Goal: Contribute content: Contribute content

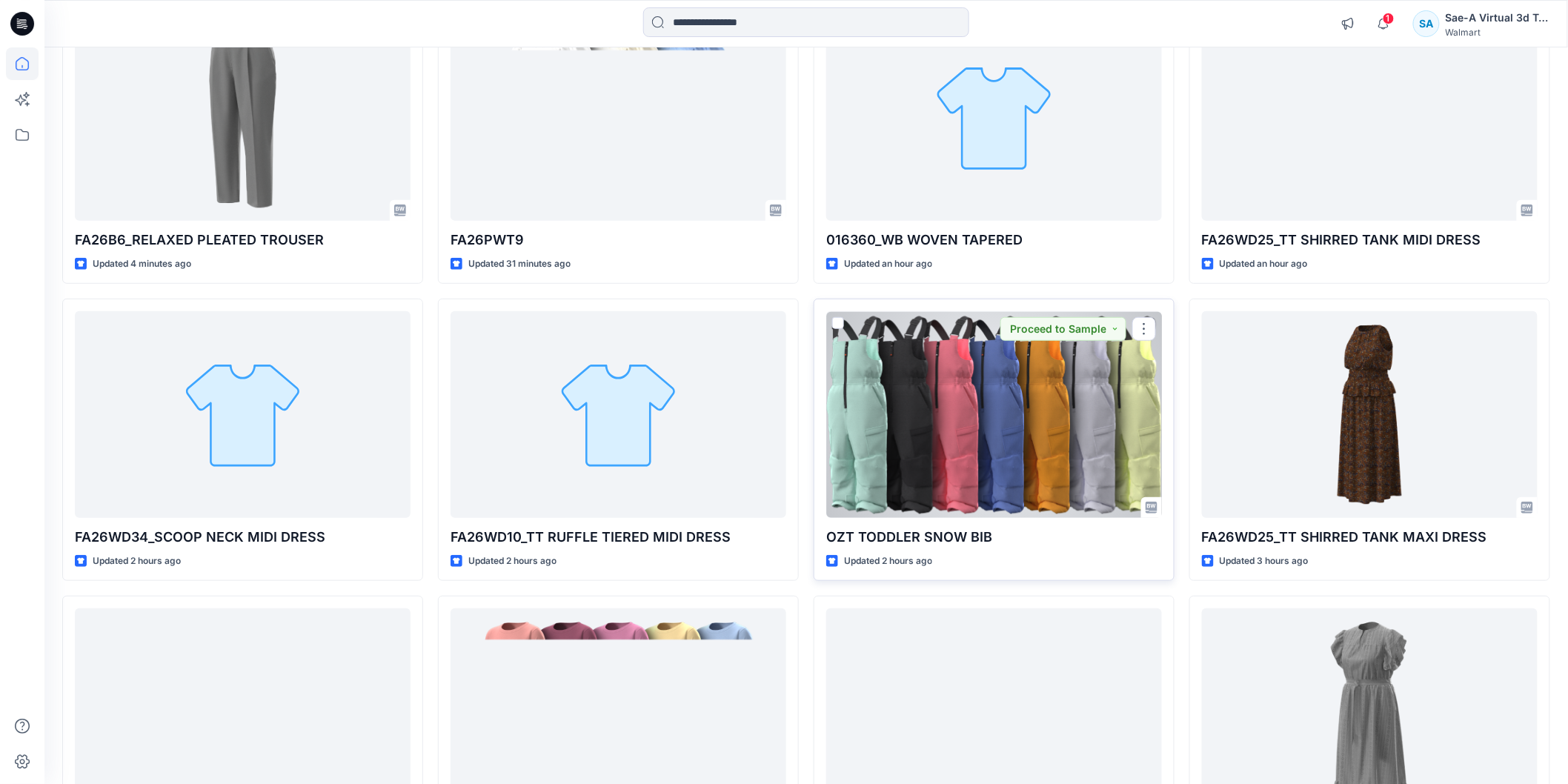
scroll to position [124, 0]
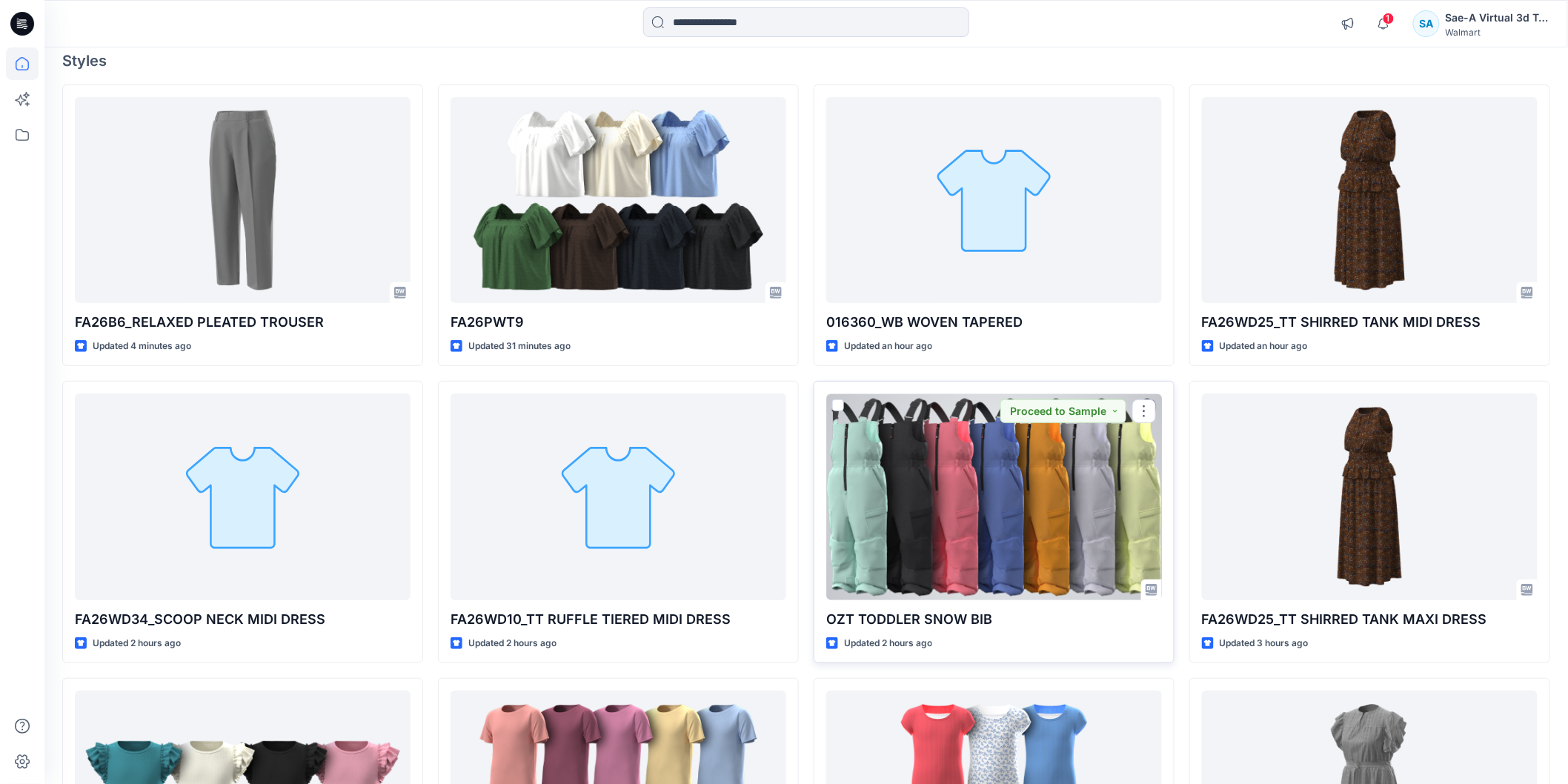
click at [924, 554] on div at bounding box center [994, 497] width 336 height 206
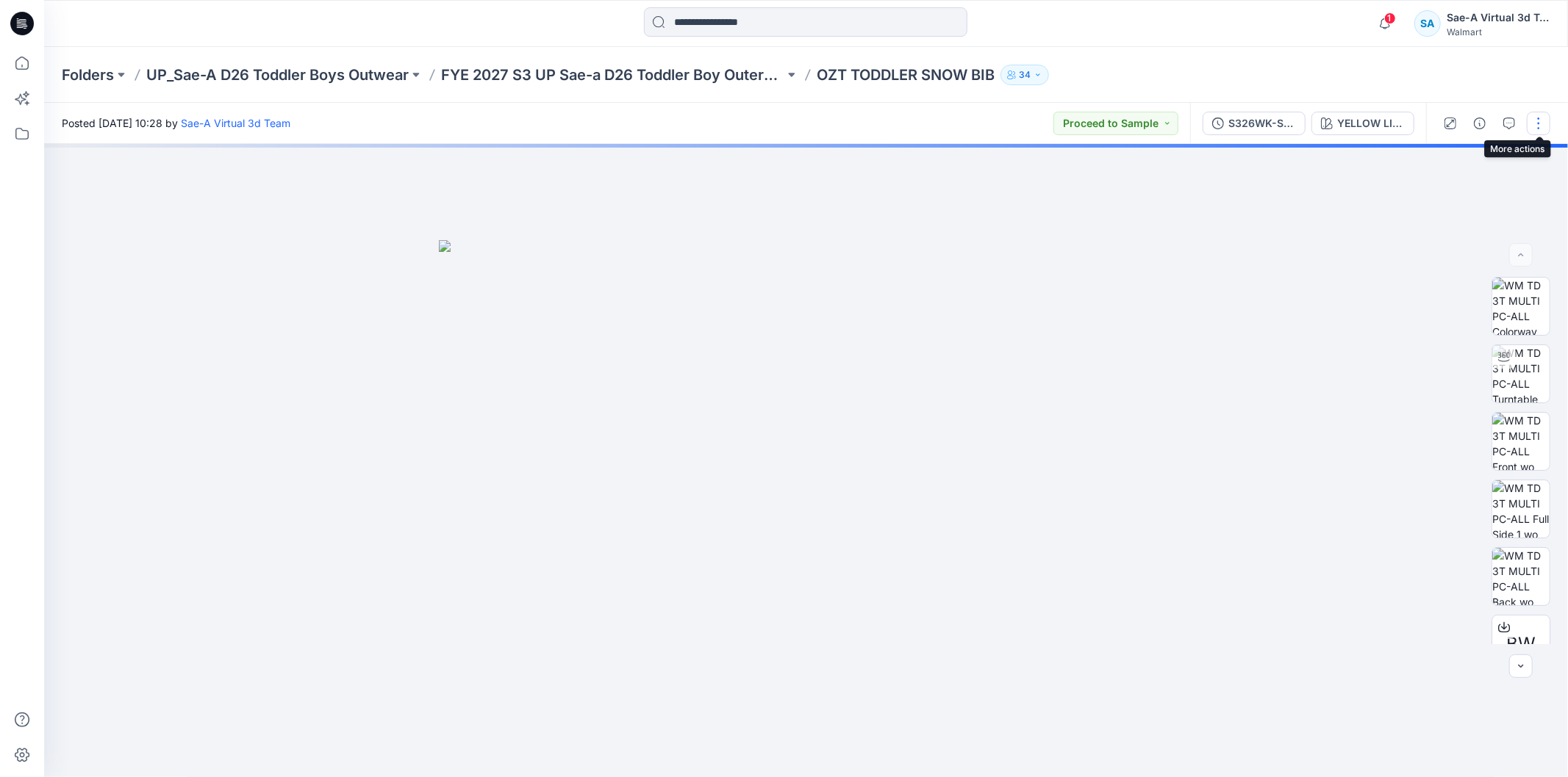
click at [1549, 121] on button "button" at bounding box center [1539, 123] width 23 height 23
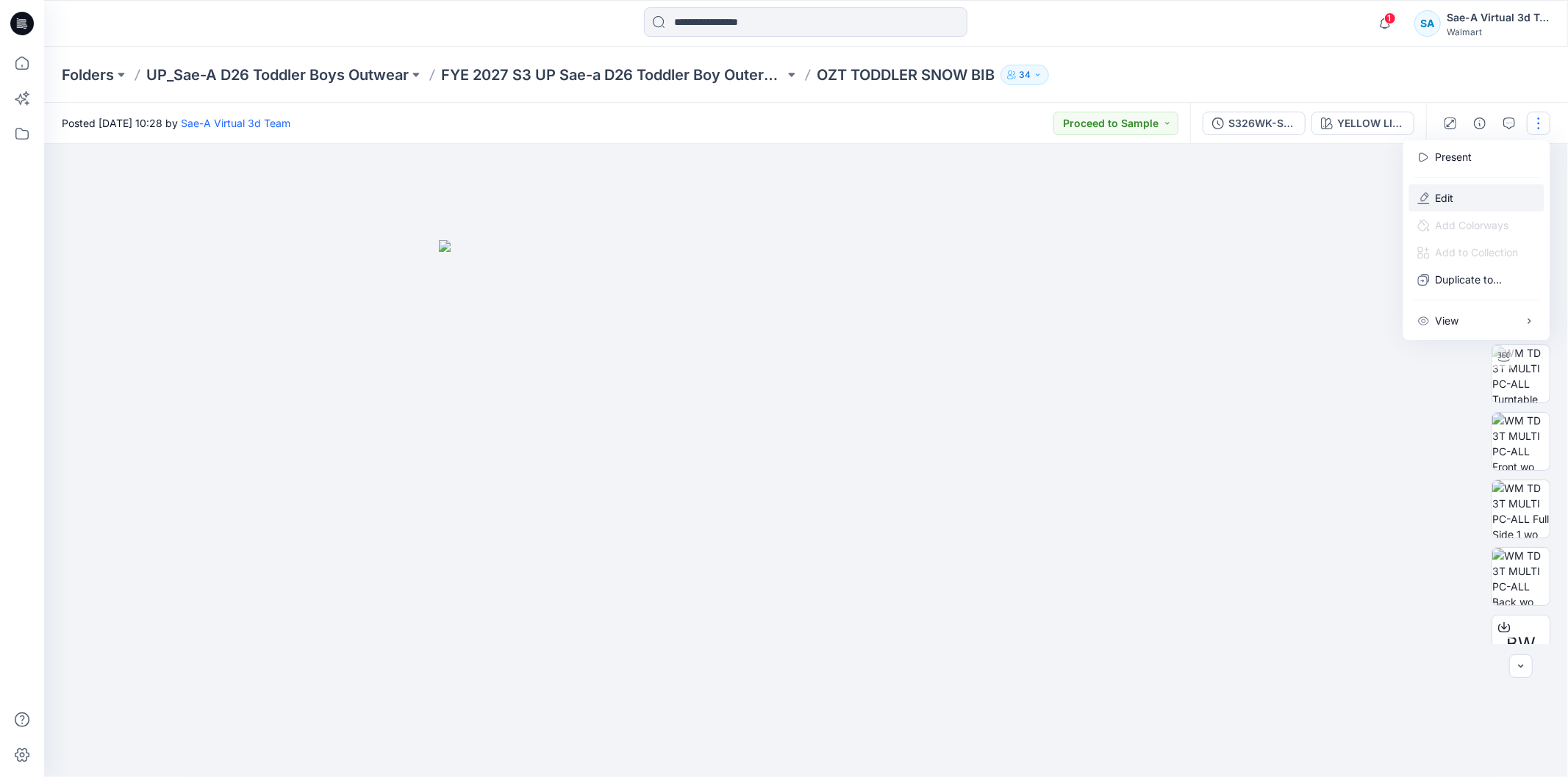
click at [1460, 195] on button "Edit" at bounding box center [1477, 198] width 135 height 27
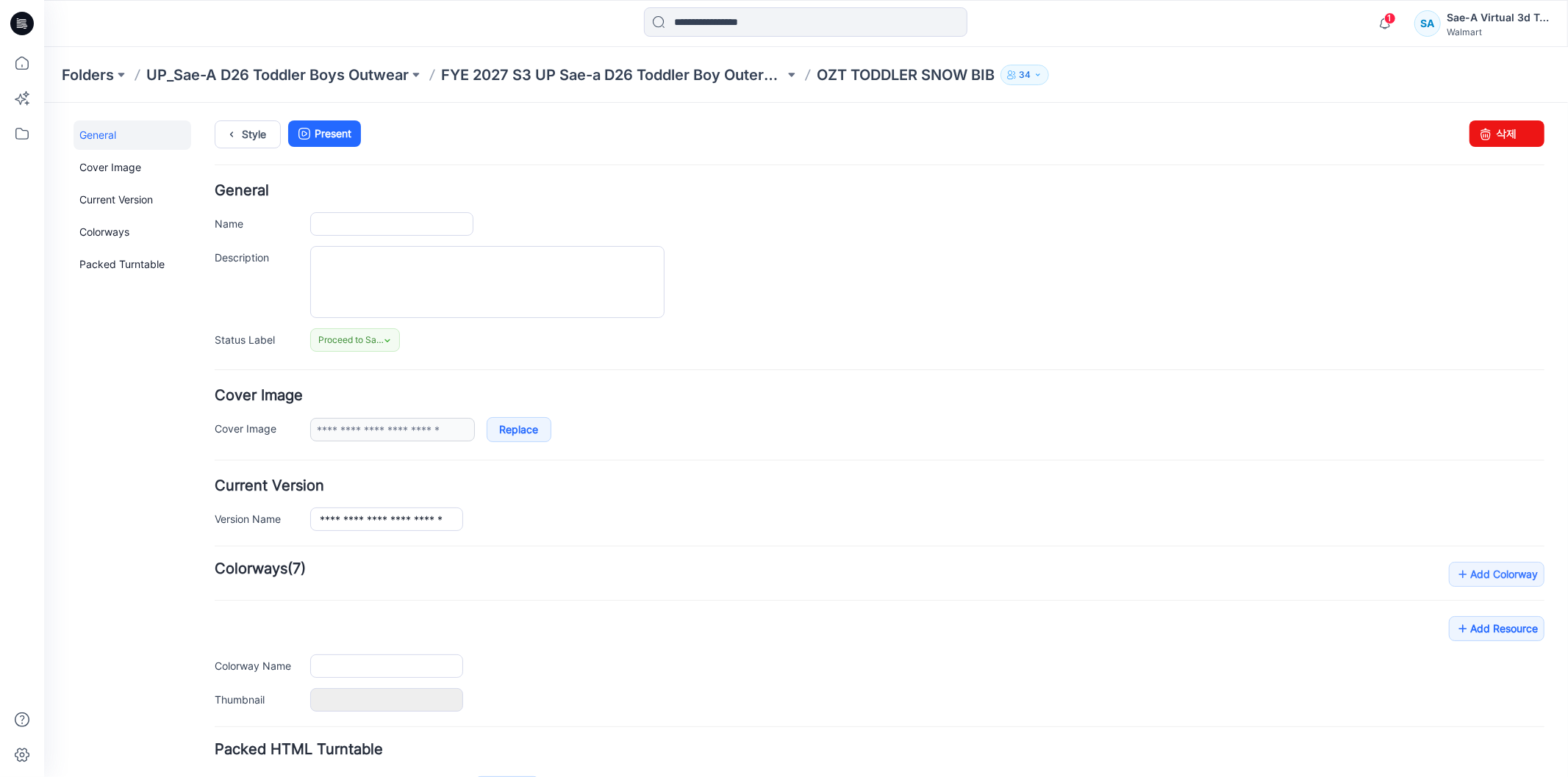
type input "**********"
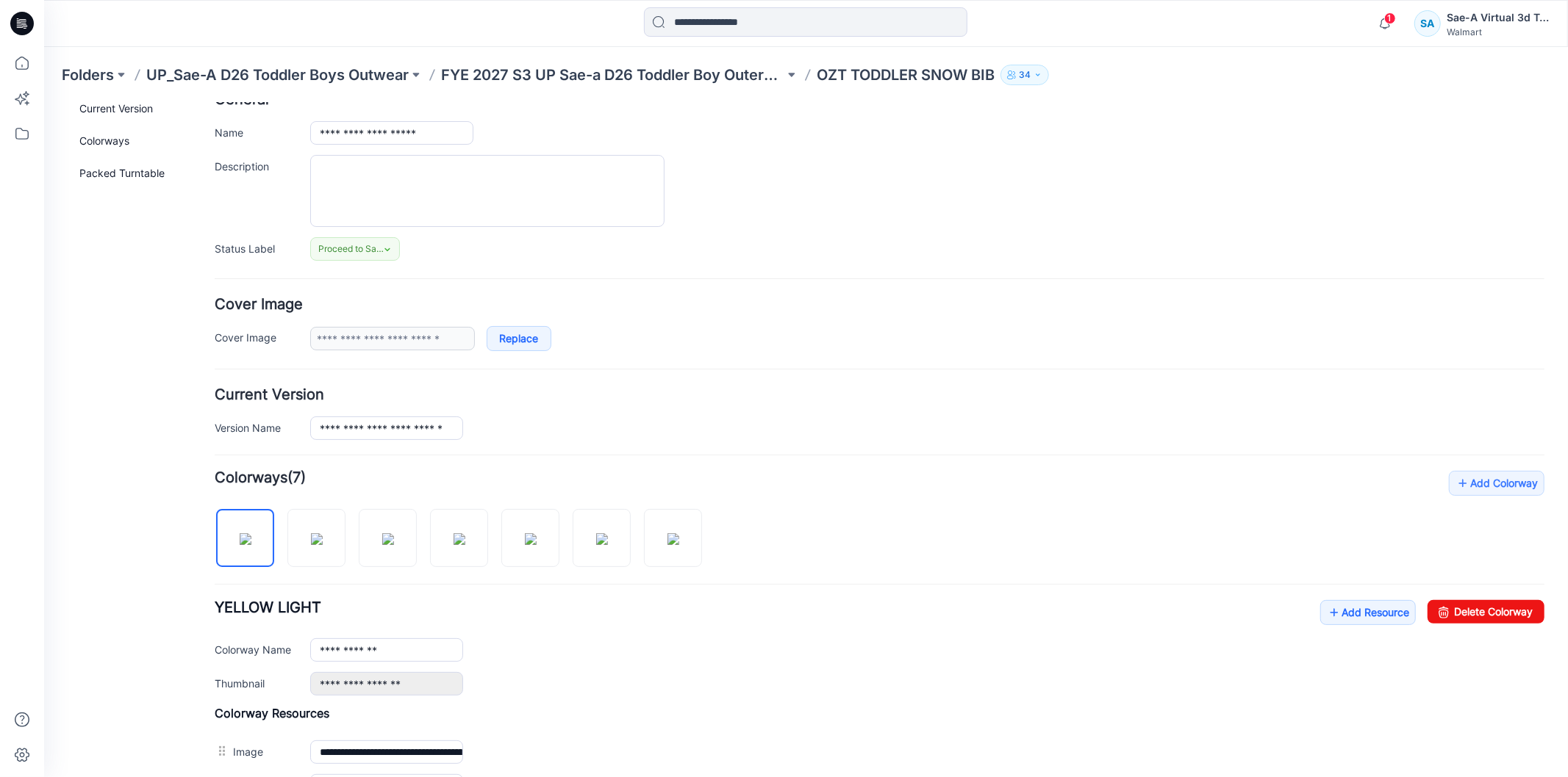
scroll to position [163, 0]
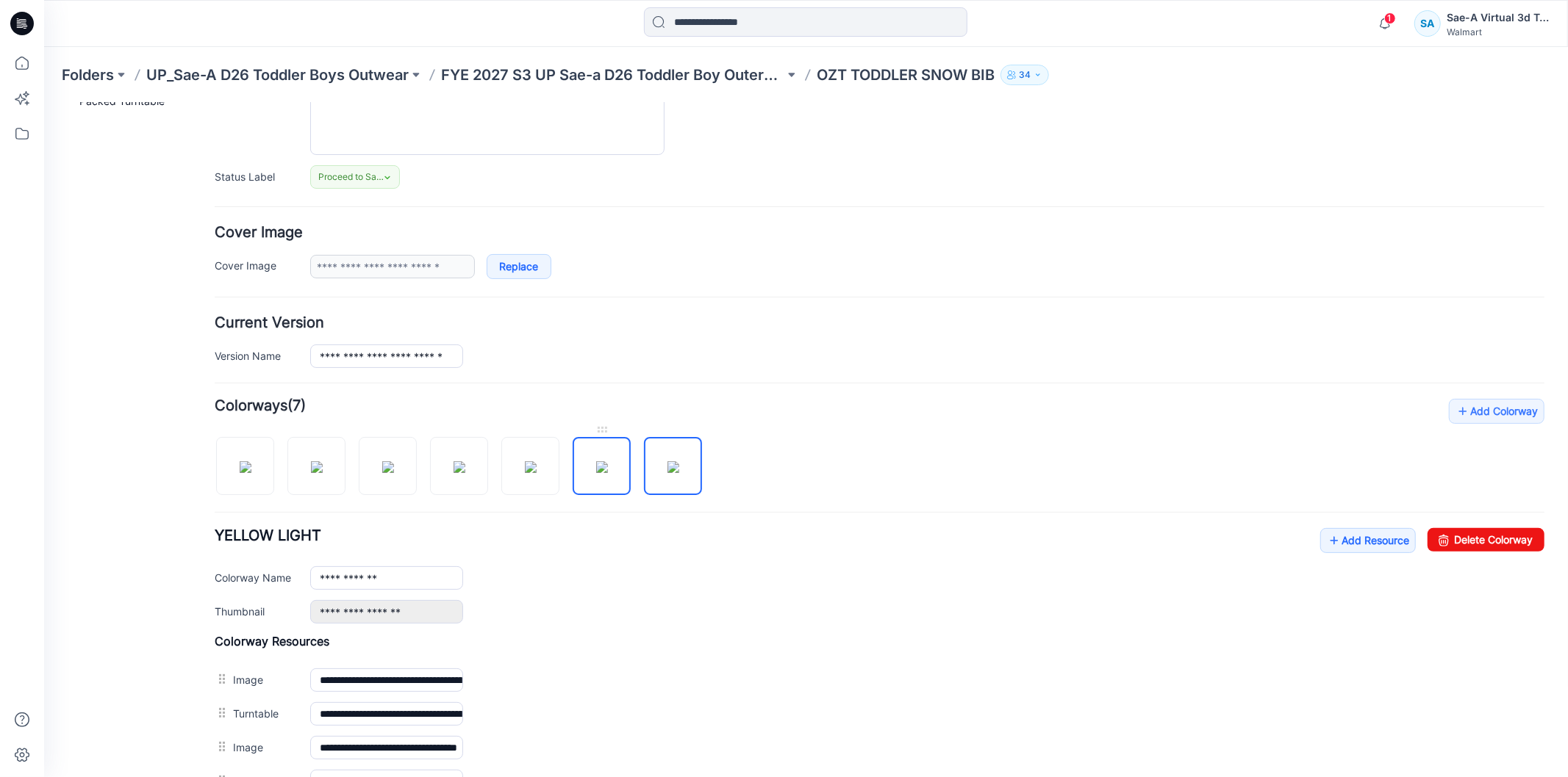
drag, startPoint x: 604, startPoint y: 445, endPoint x: 581, endPoint y: 459, distance: 26.9
click at [595, 461] on img at bounding box center [601, 466] width 12 height 12
drag, startPoint x: 826, startPoint y: 460, endPoint x: 654, endPoint y: 479, distance: 173.0
click at [826, 462] on div "Add Colorway Colorways (7) GOLD JADE Add Resource Delete Colorway Colorway Name…" at bounding box center [878, 614] width 1329 height 433
click at [597, 473] on img at bounding box center [601, 466] width 12 height 12
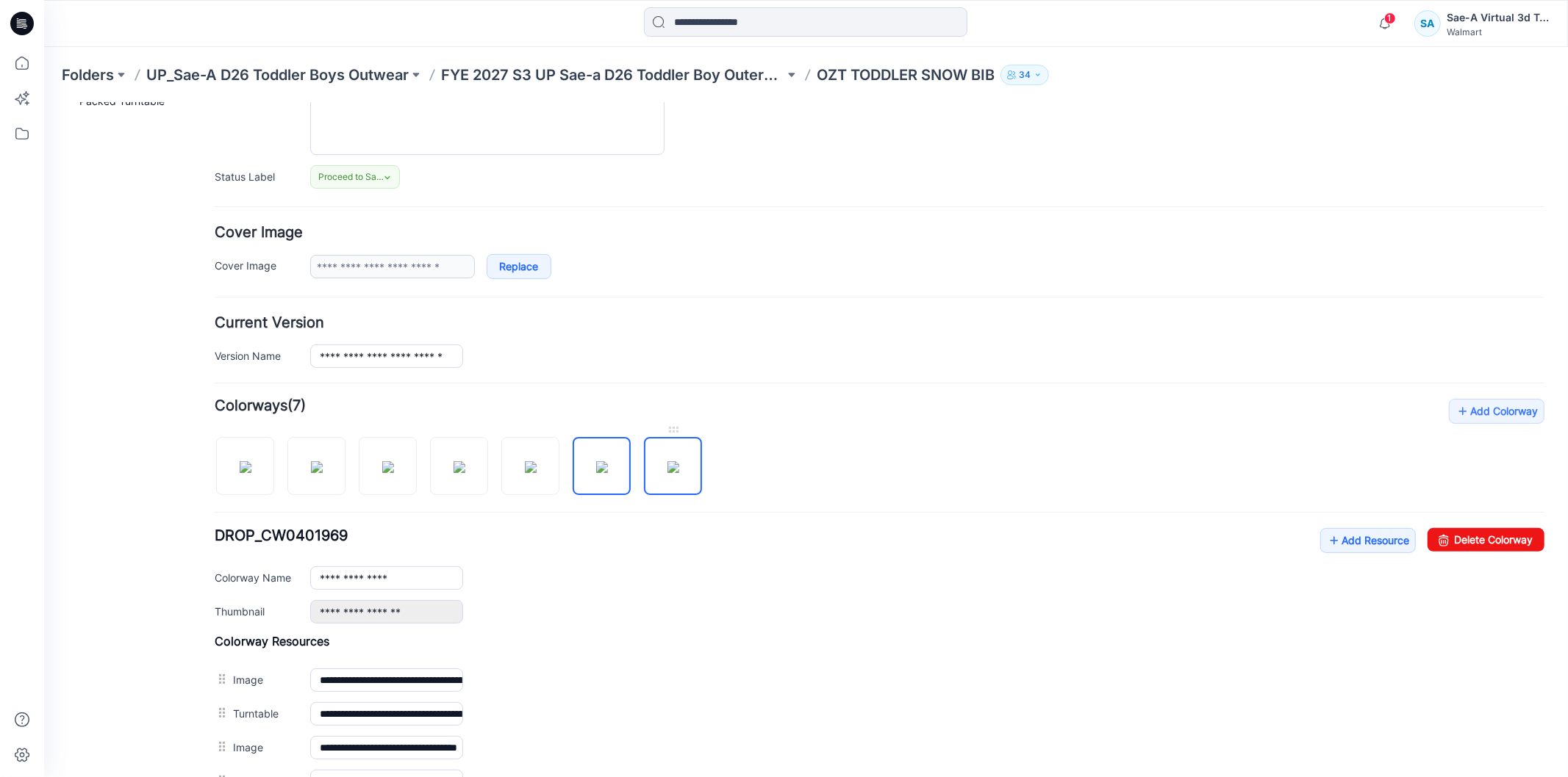
click at [667, 473] on img at bounding box center [672, 466] width 12 height 12
type input "**********"
click at [833, 468] on div "**********" at bounding box center [878, 631] width 1329 height 467
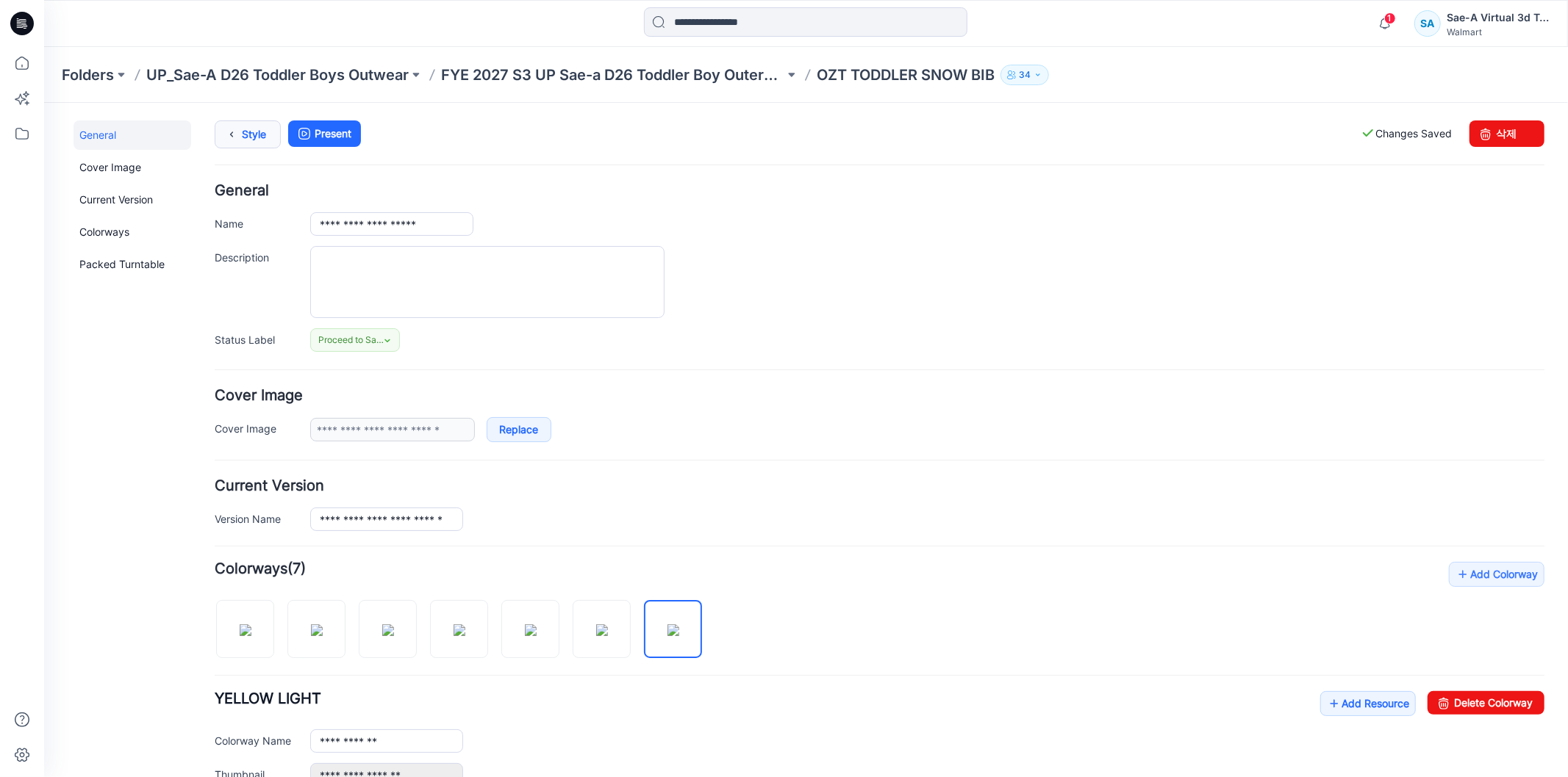
click at [252, 140] on link "Style" at bounding box center [246, 134] width 66 height 28
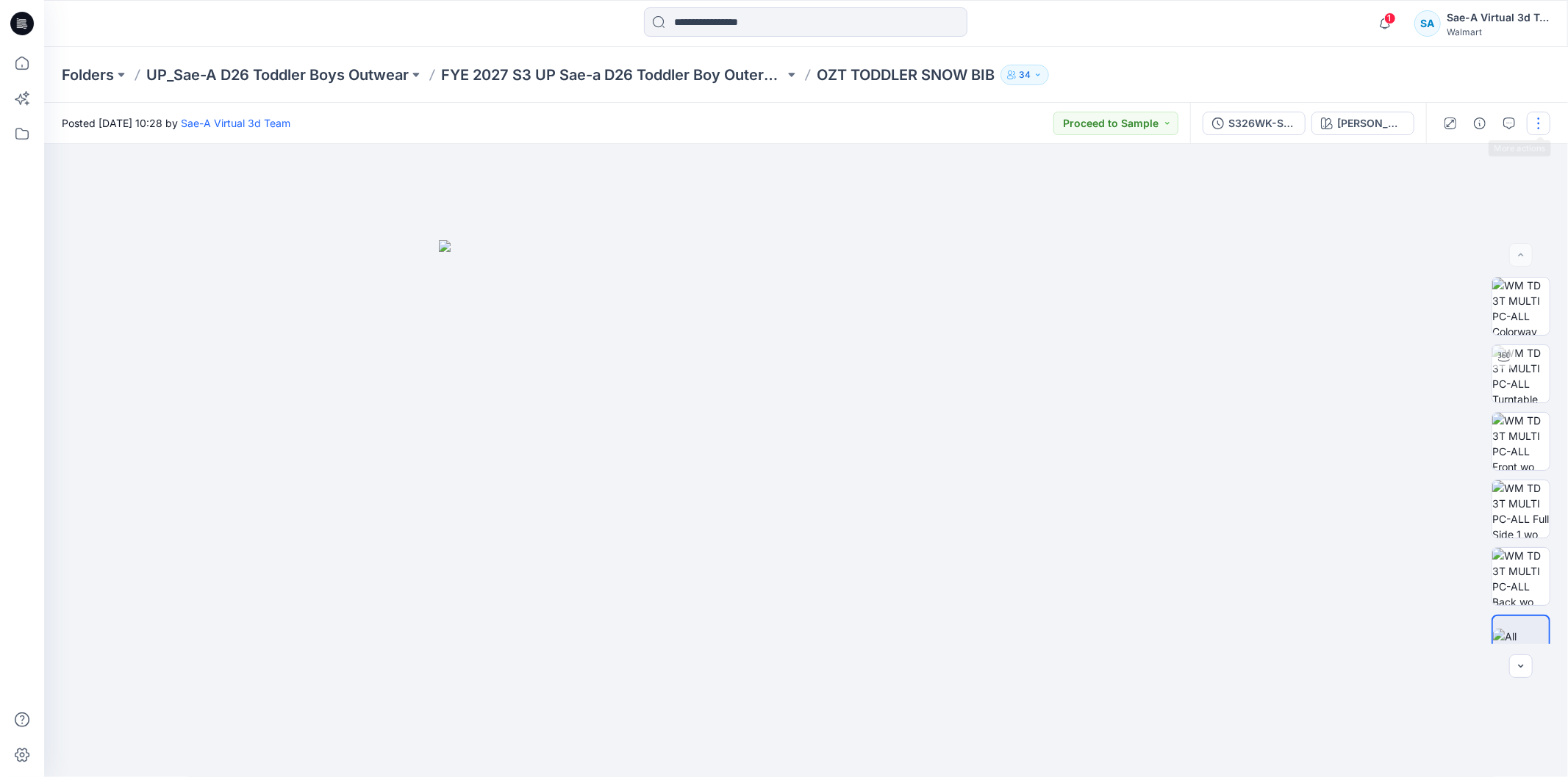
click at [1539, 121] on button "button" at bounding box center [1539, 123] width 23 height 23
click at [1460, 206] on button "Edit" at bounding box center [1477, 198] width 135 height 27
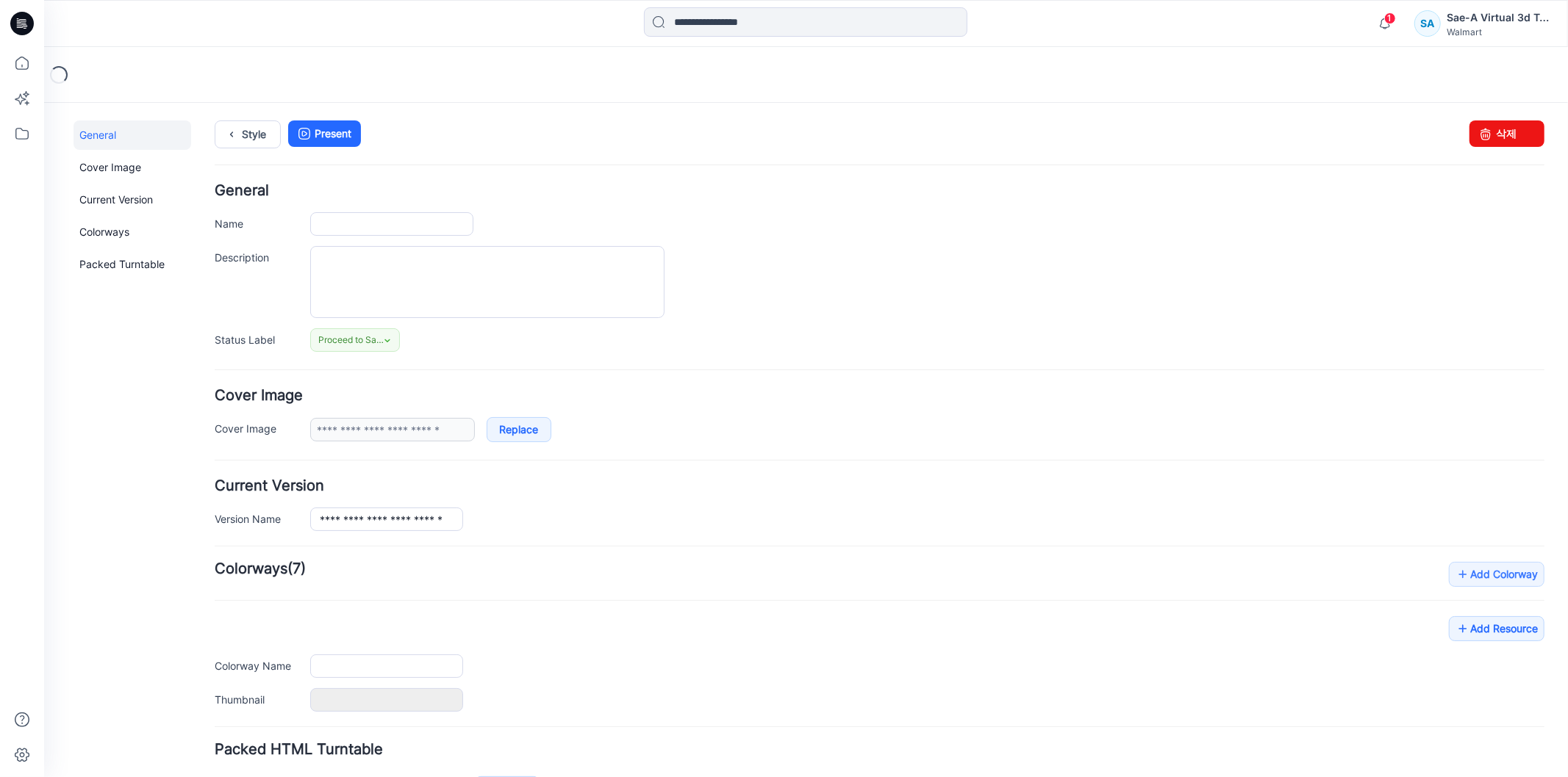
type input "**********"
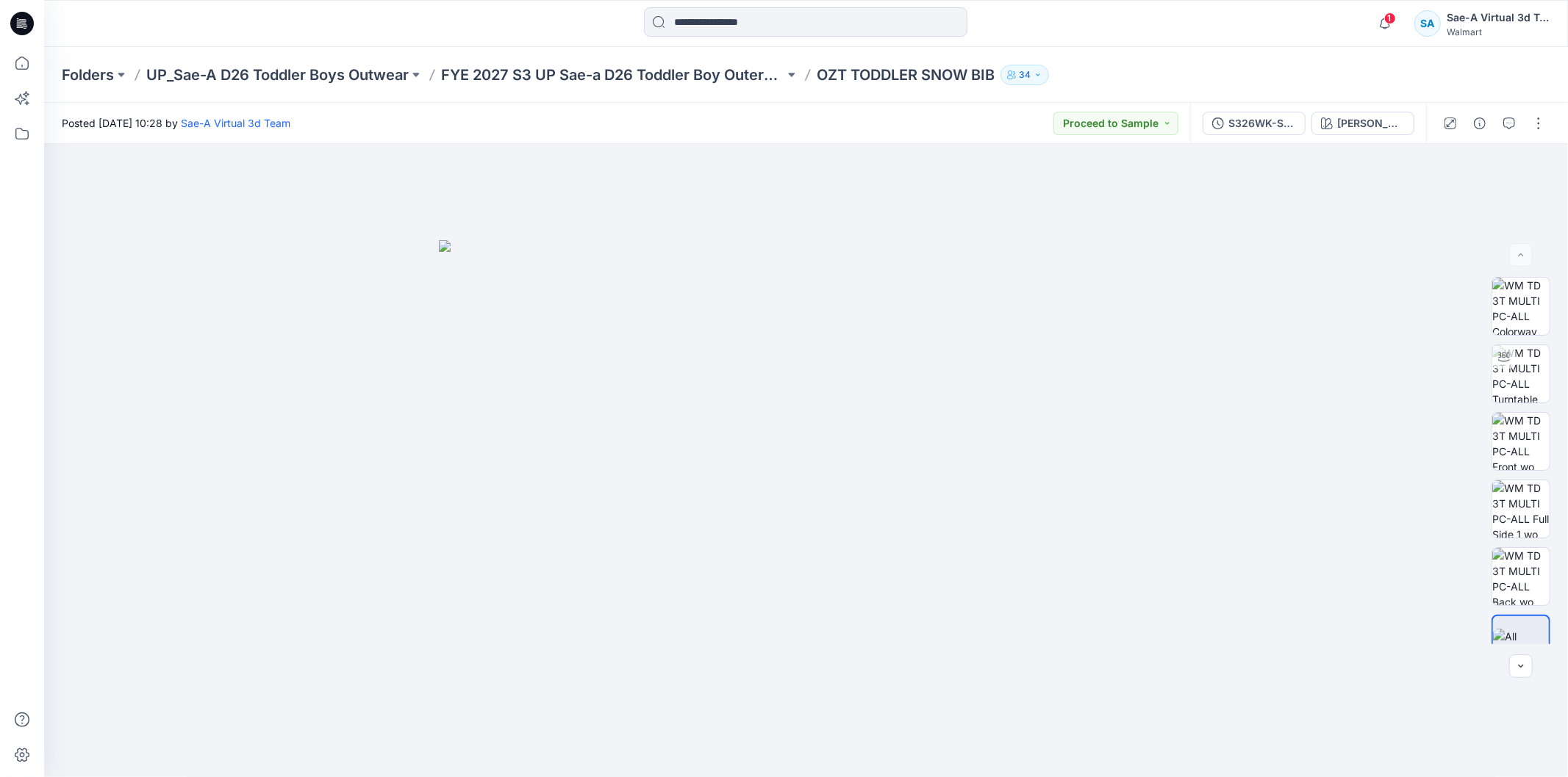
click at [26, 28] on icon at bounding box center [25, 28] width 4 height 1
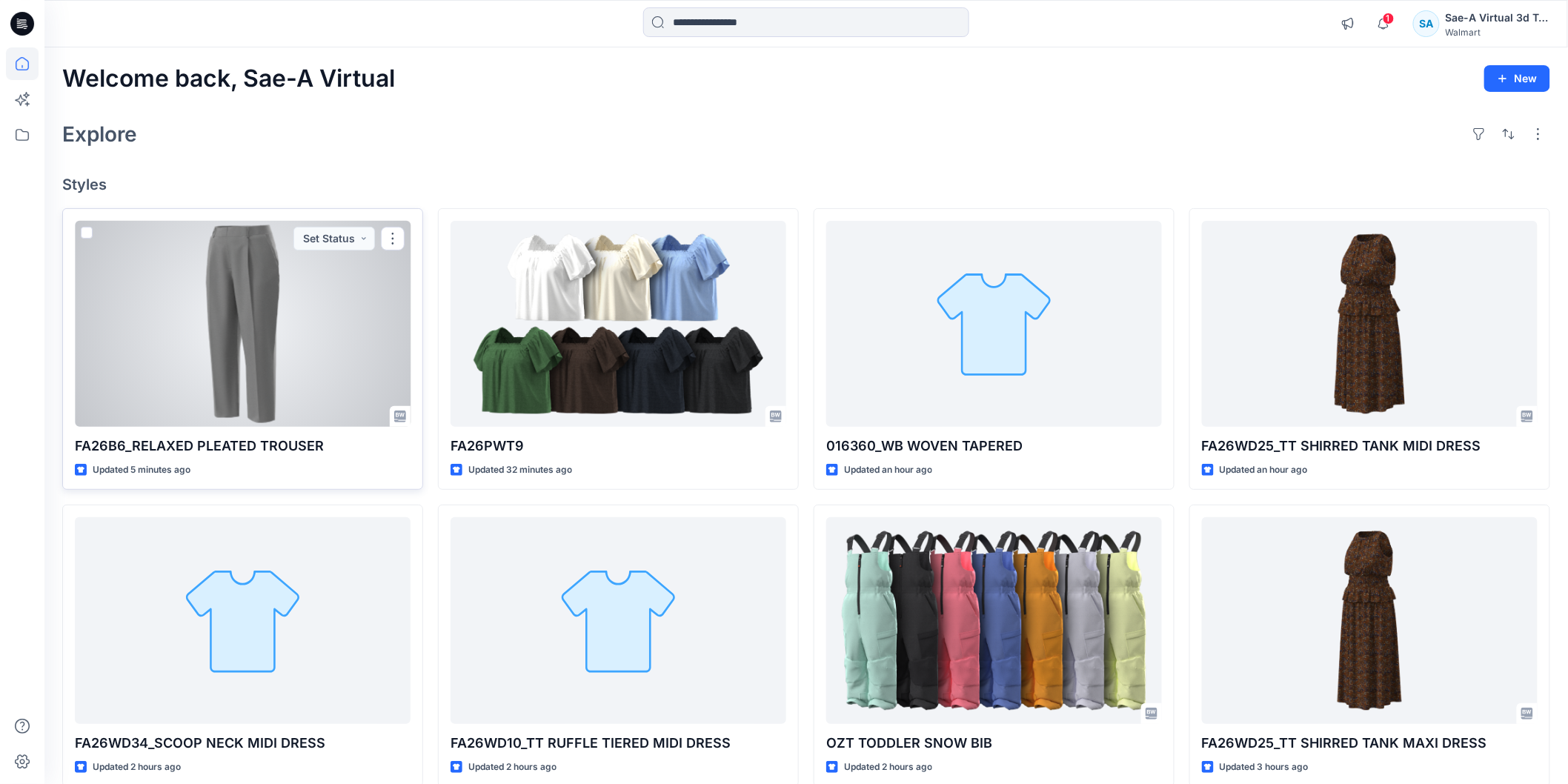
click at [292, 382] on div at bounding box center [243, 324] width 336 height 206
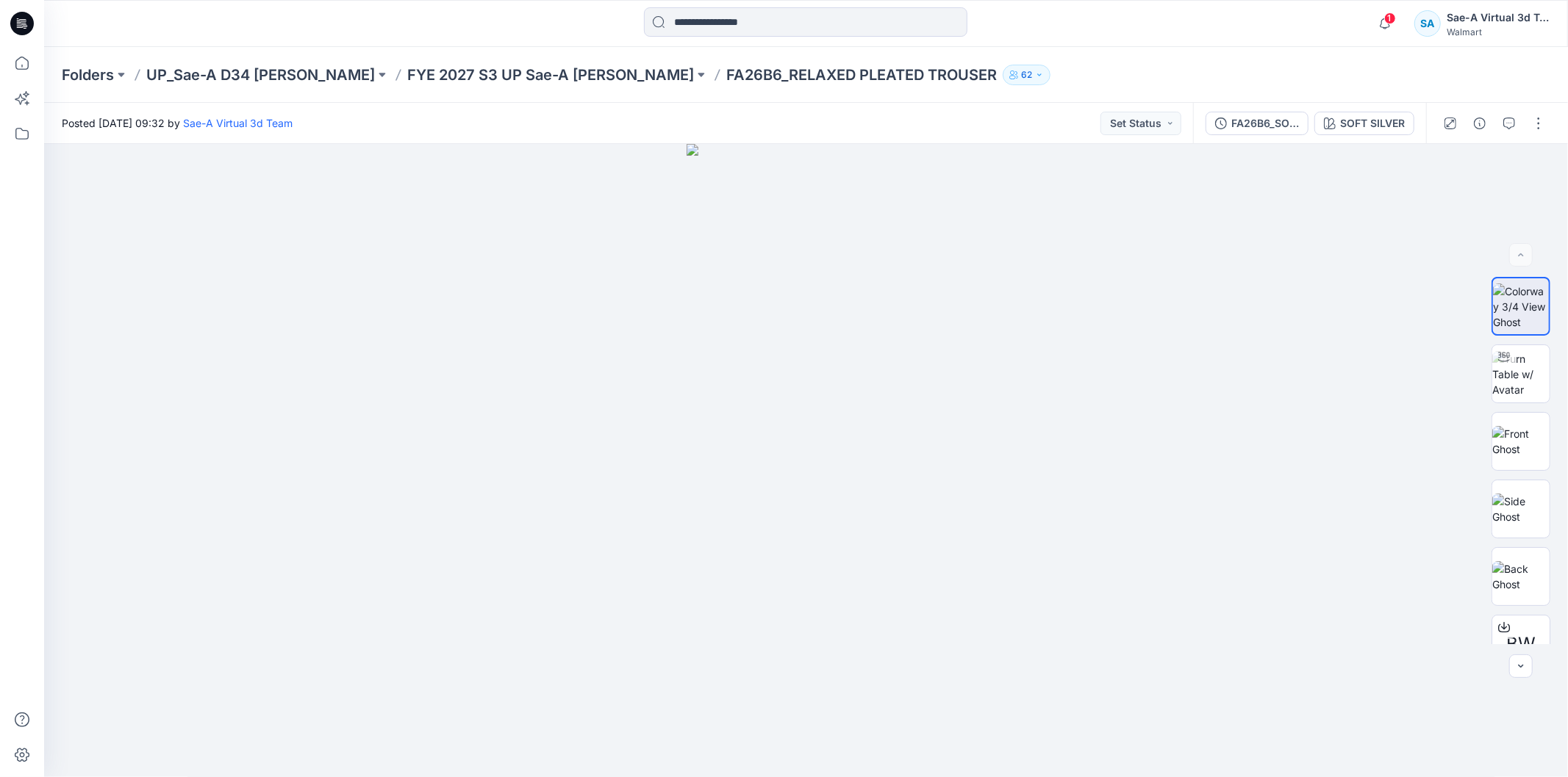
drag, startPoint x: 19, startPoint y: 23, endPoint x: 84, endPoint y: 28, distance: 65.2
click at [19, 23] on icon at bounding box center [22, 23] width 23 height 23
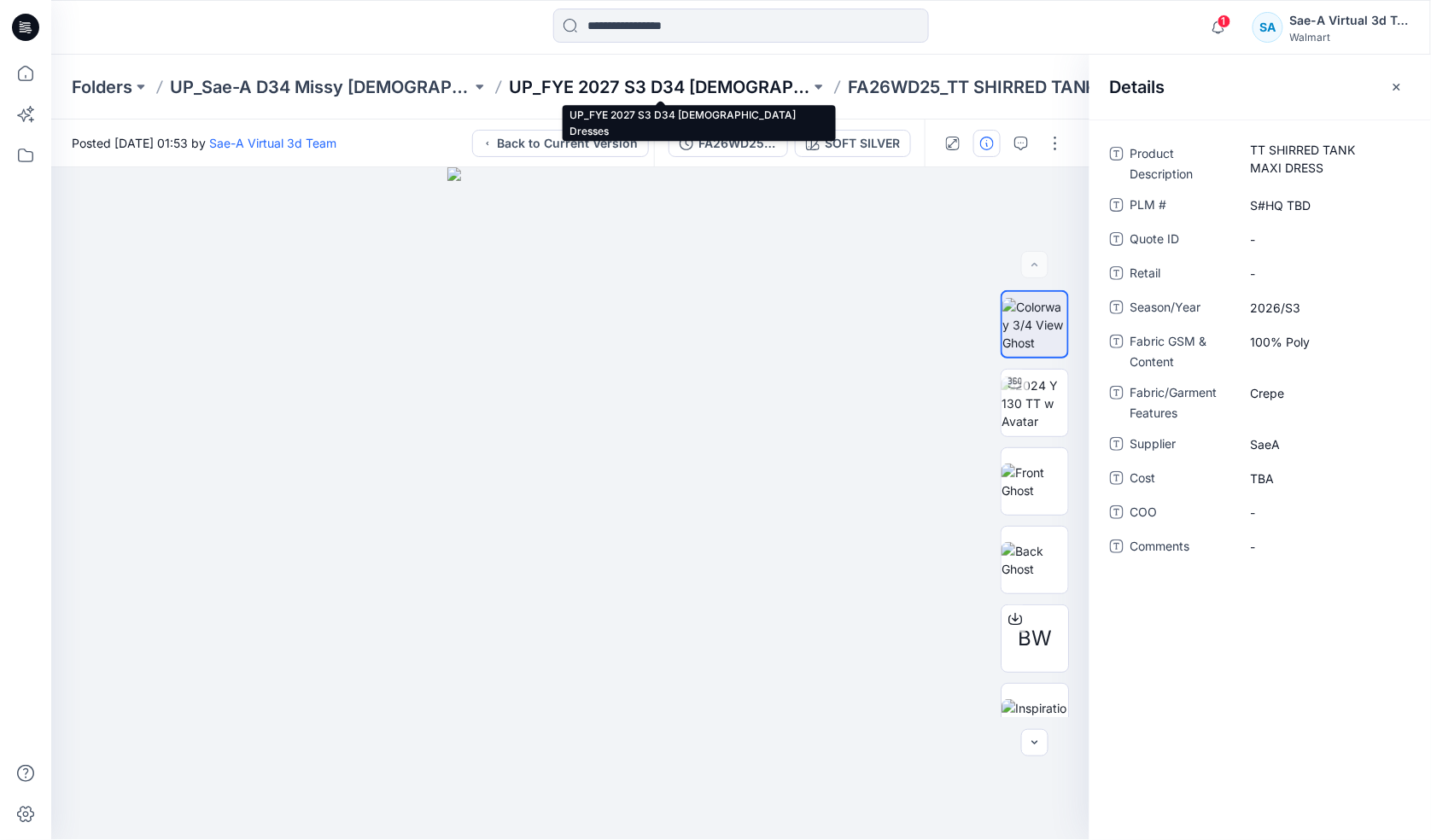
click at [567, 90] on p "UP_FYE 2027 S3 D34 [DEMOGRAPHIC_DATA] Dresses" at bounding box center [659, 86] width 302 height 24
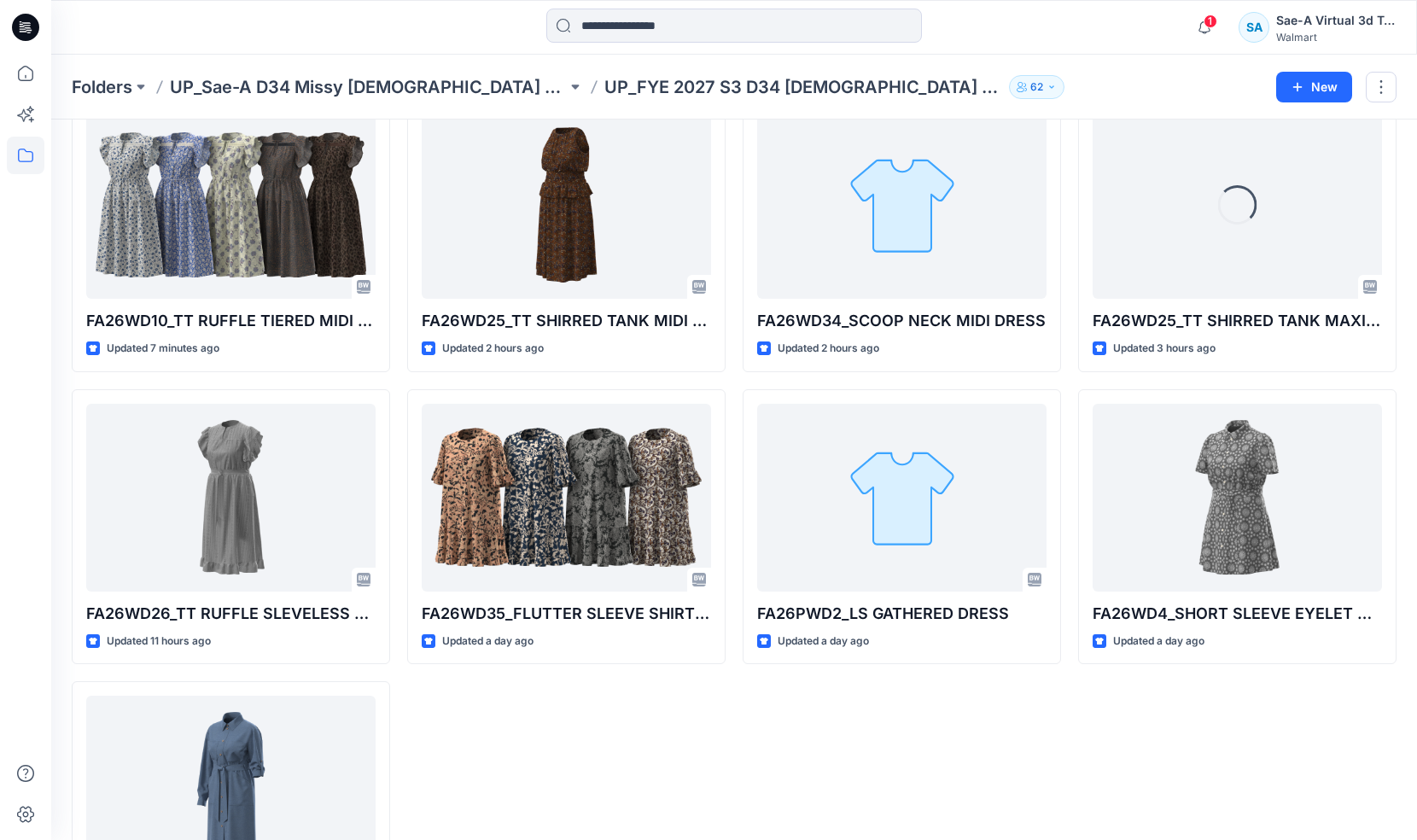
scroll to position [232, 0]
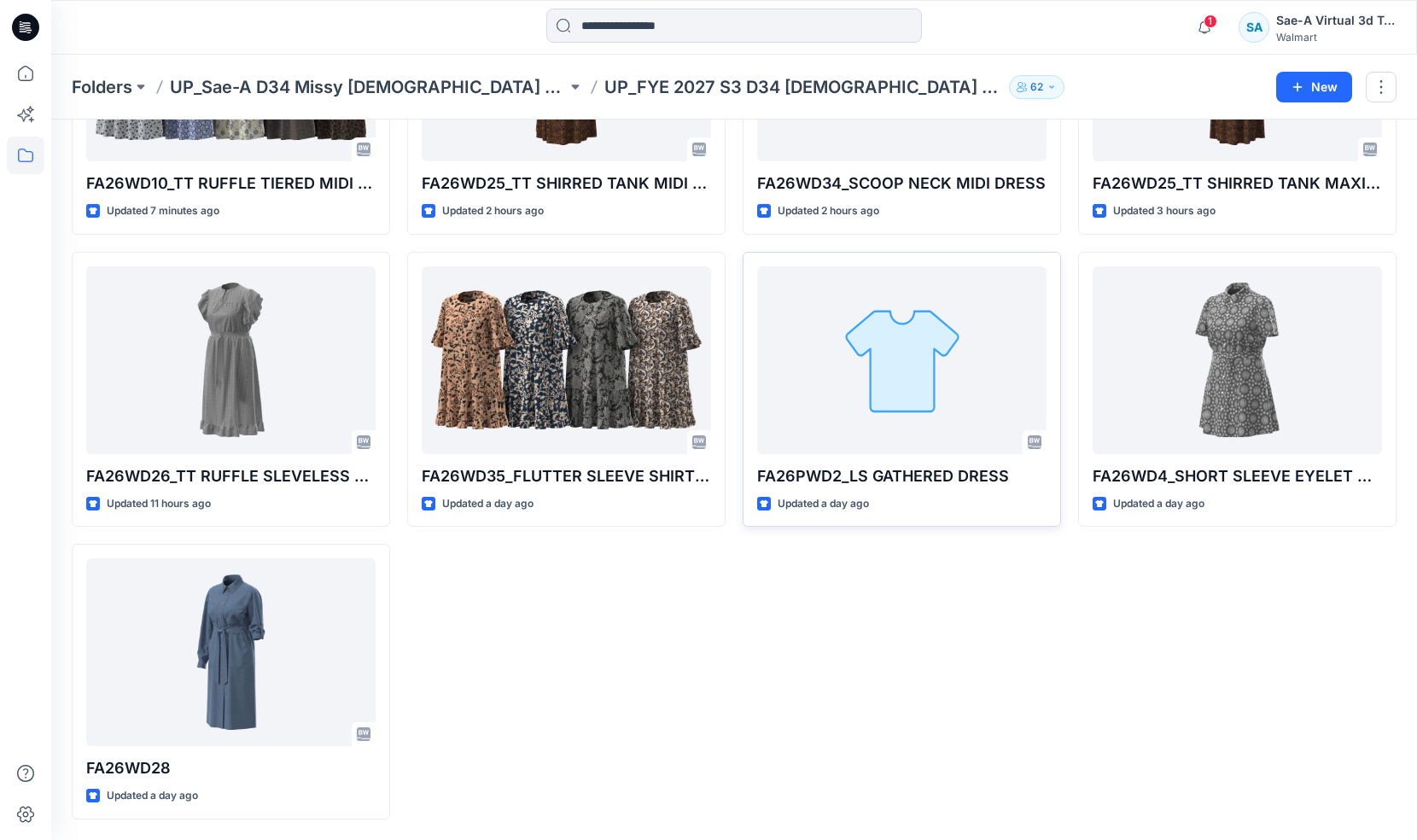
click at [917, 389] on div at bounding box center [901, 360] width 289 height 188
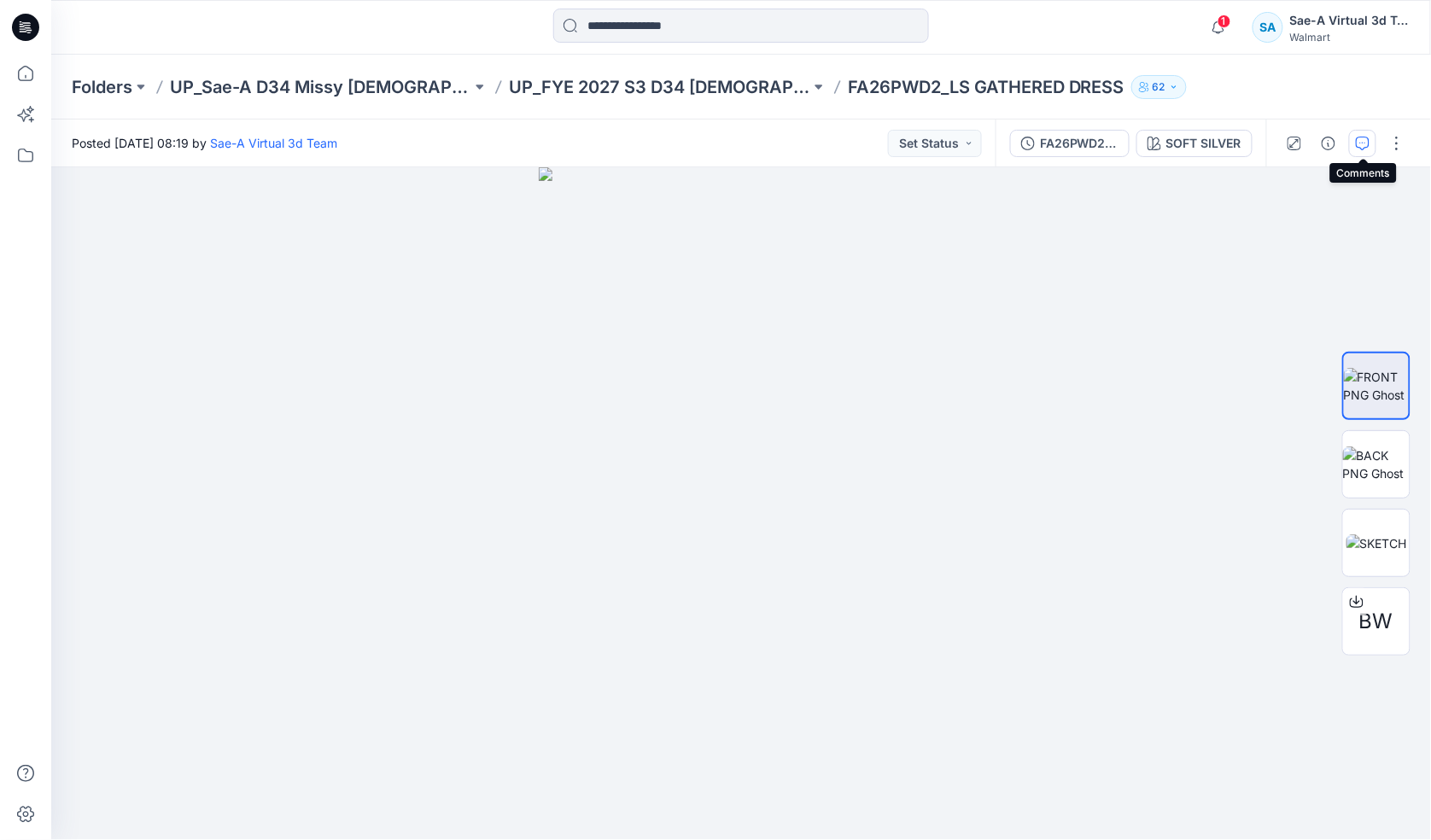
click at [1367, 143] on icon "button" at bounding box center [1363, 143] width 14 height 14
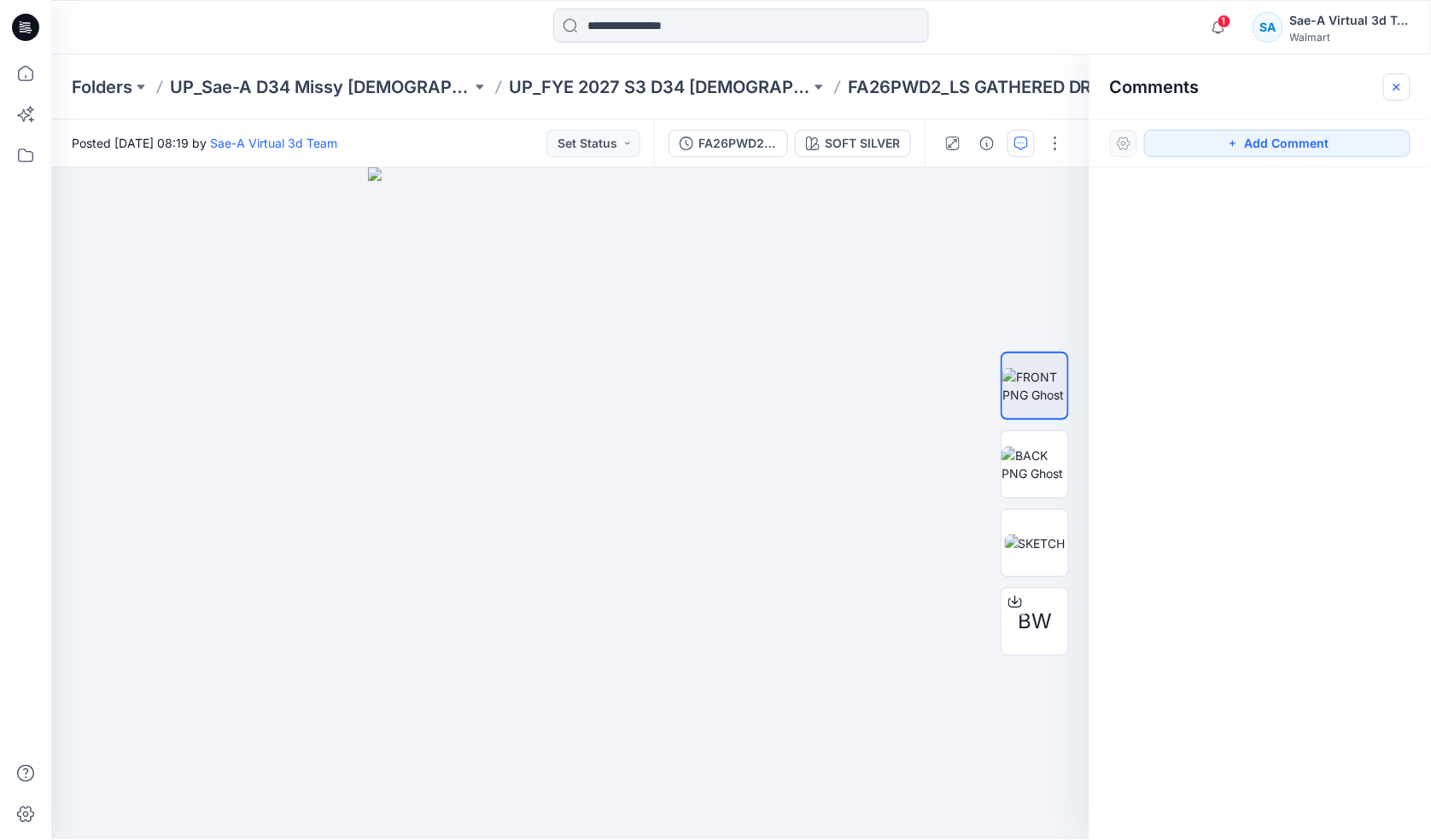
click at [1395, 90] on icon "button" at bounding box center [1397, 86] width 14 height 14
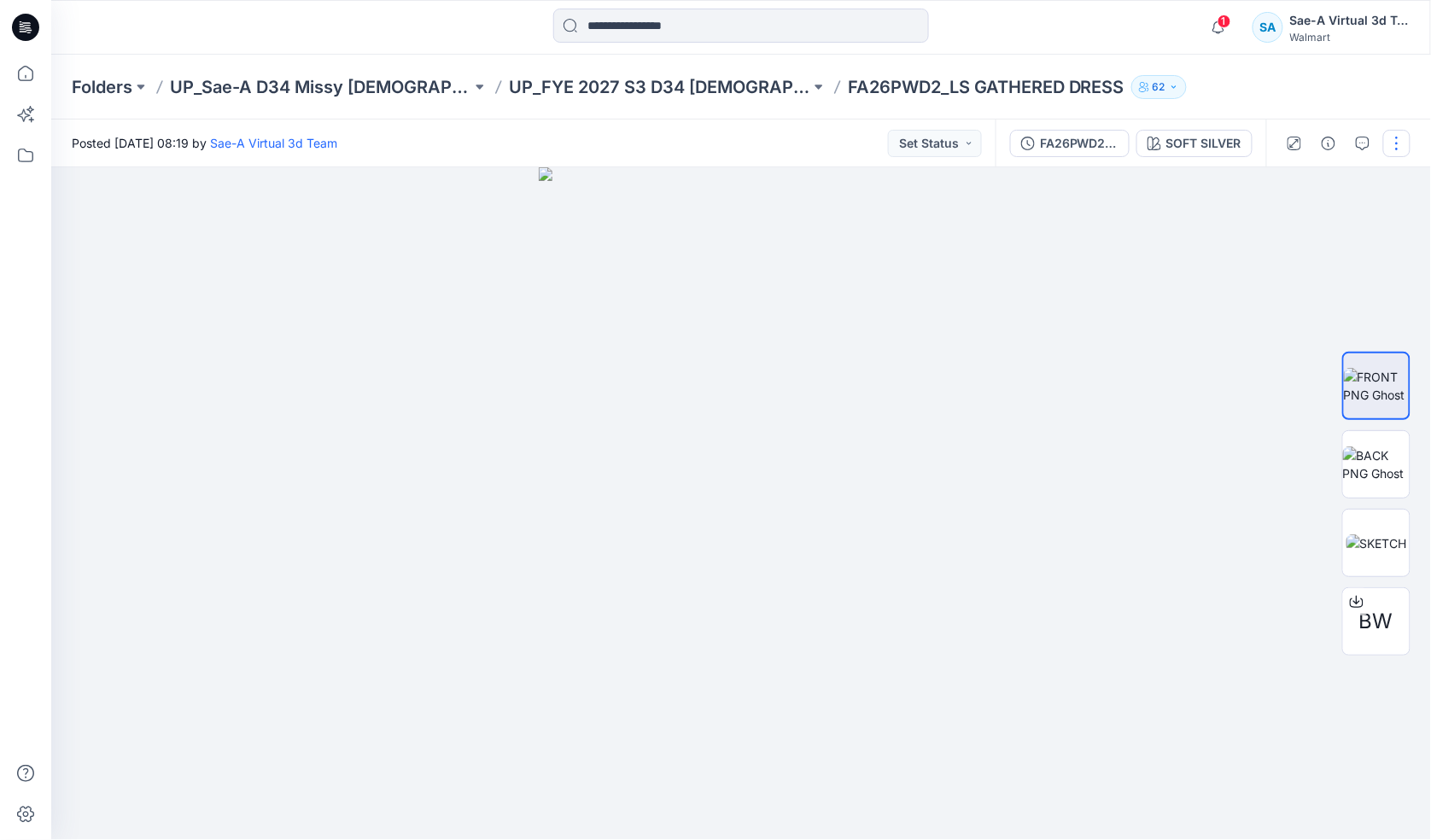
click at [1396, 137] on button "button" at bounding box center [1397, 143] width 27 height 27
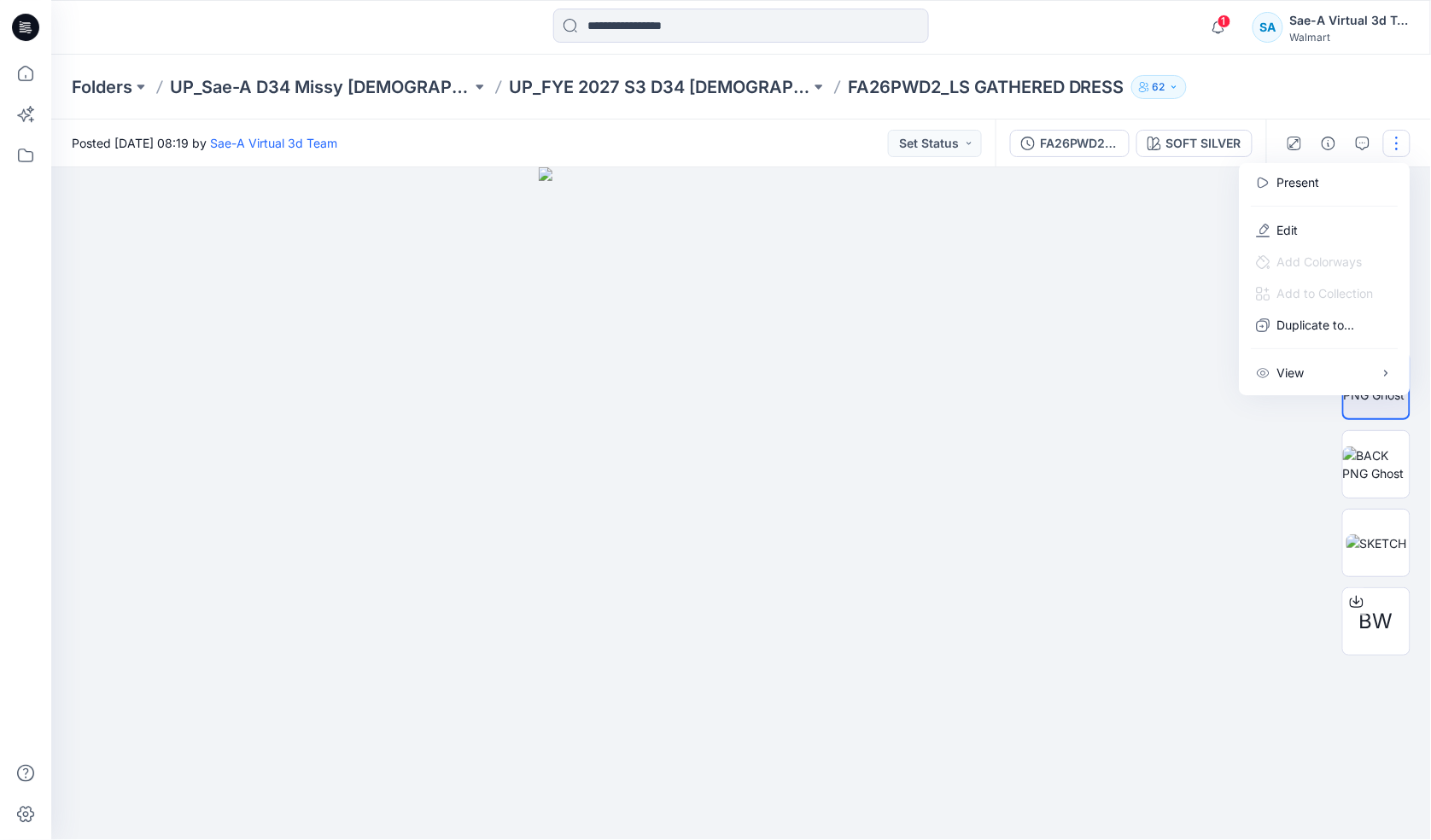
drag, startPoint x: 1249, startPoint y: 100, endPoint x: 1318, endPoint y: 140, distance: 79.8
click at [1251, 100] on div "Folders UP_Sae-A D34 Missy [DEMOGRAPHIC_DATA] Dresses UP_FYE 2027 S3 D34 [DEMOG…" at bounding box center [741, 87] width 1380 height 65
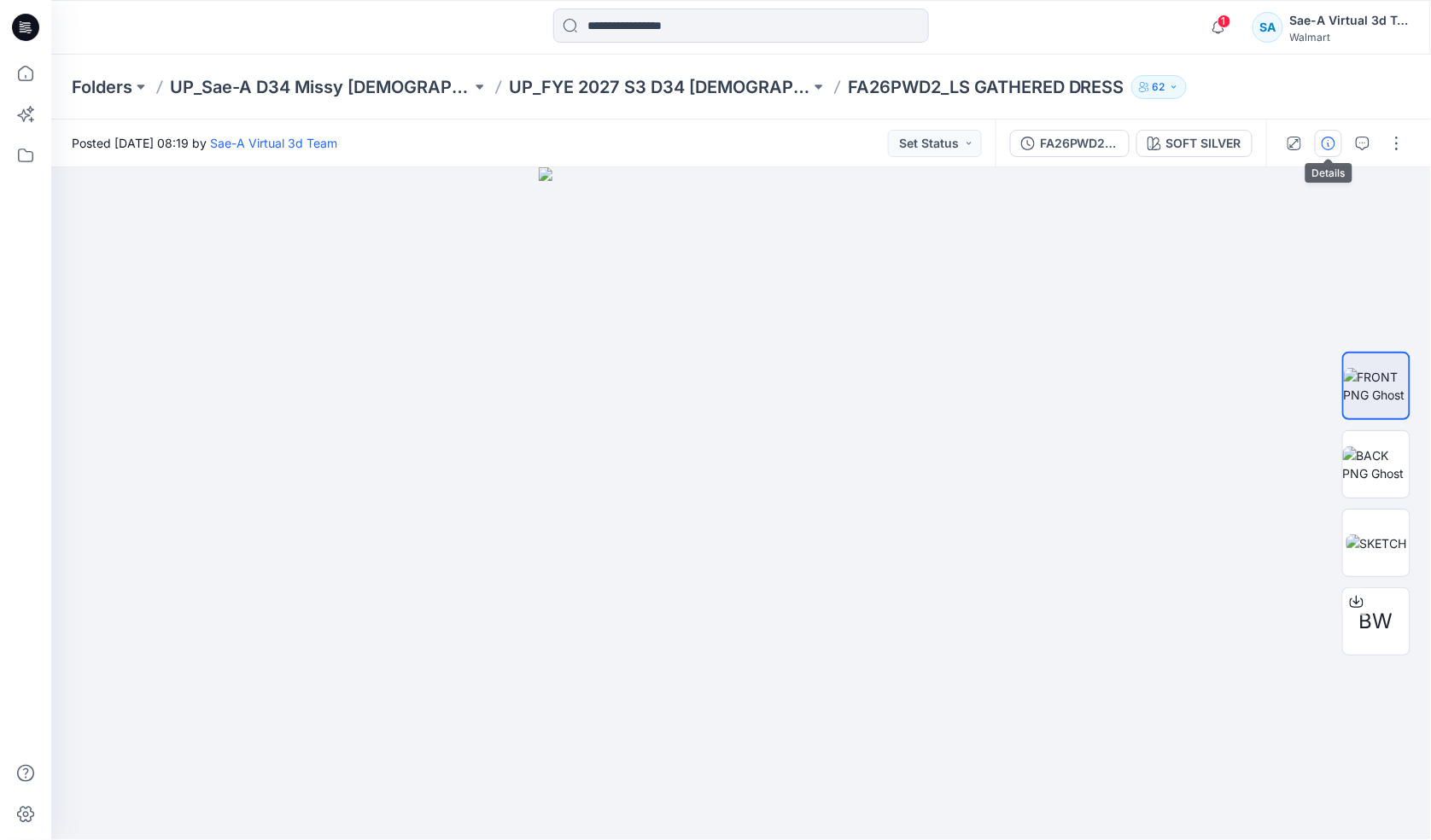
click at [1322, 143] on icon "button" at bounding box center [1328, 143] width 14 height 14
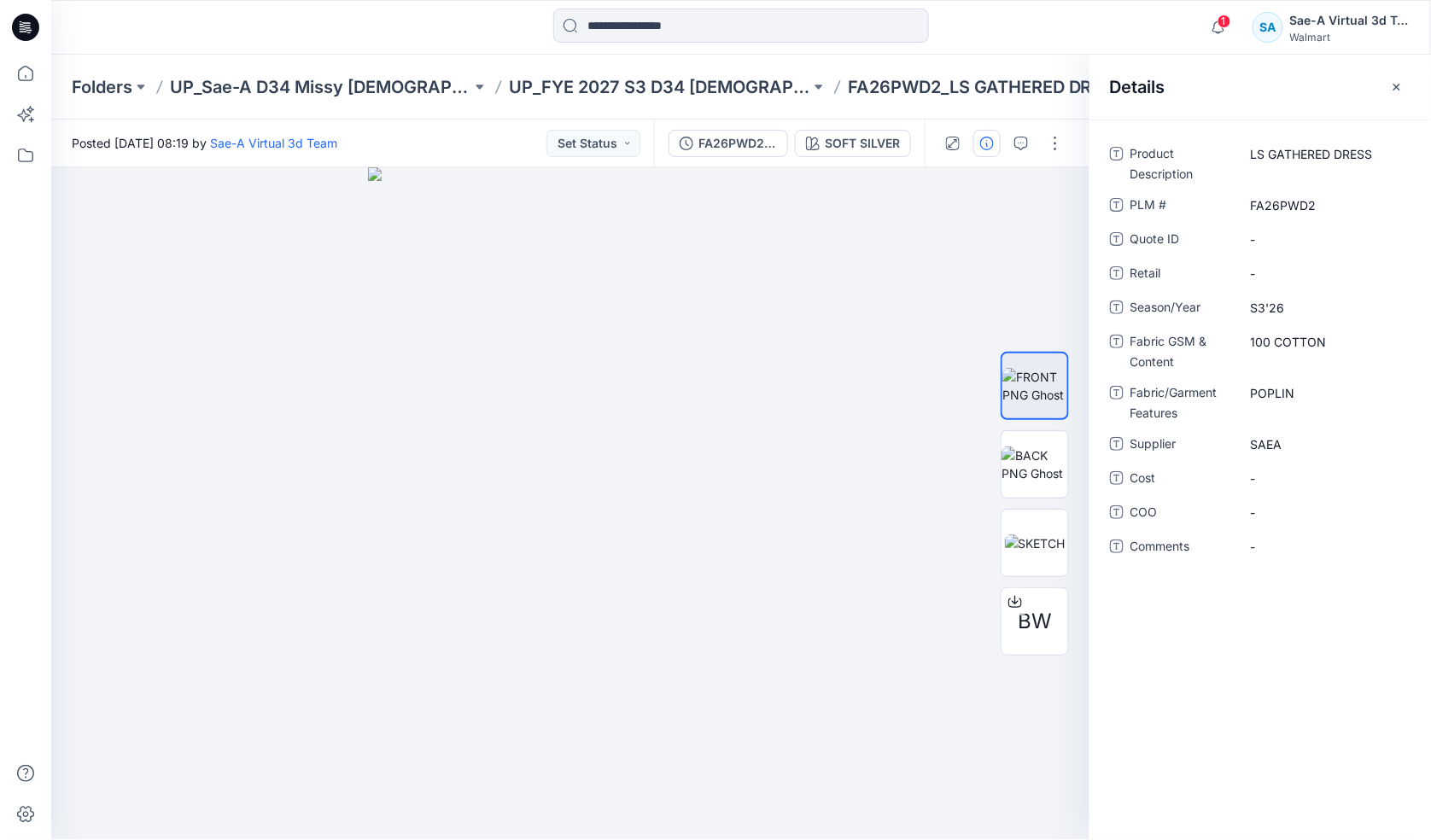
click at [1399, 86] on icon "button" at bounding box center [1398, 86] width 7 height 7
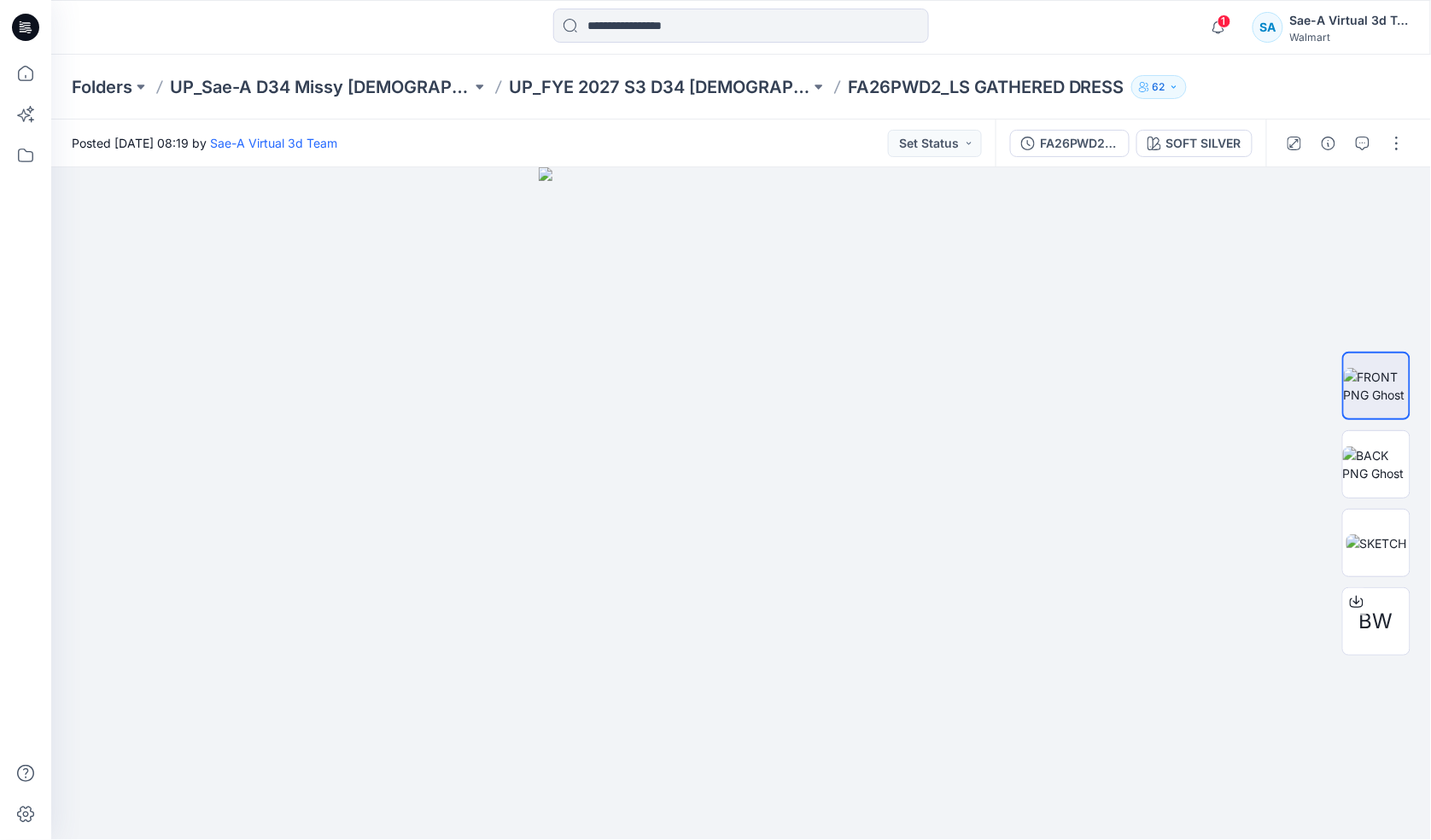
click at [39, 24] on div at bounding box center [25, 27] width 55 height 55
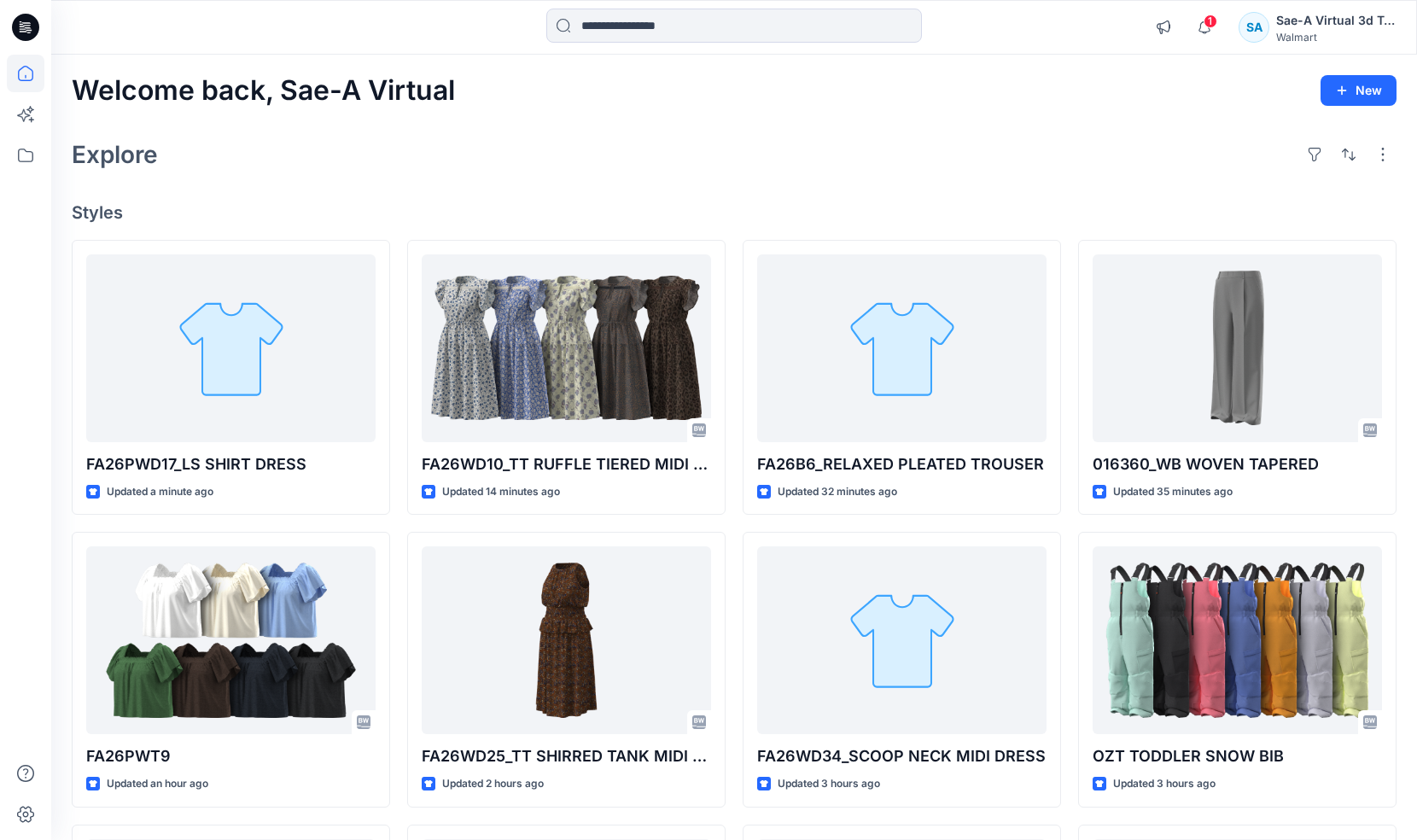
click at [1035, 180] on div "Welcome back, Sae-A Virtual New Explore Styles FA26PWD17_LS SHIRT DRESS Updated…" at bounding box center [734, 619] width 1366 height 1127
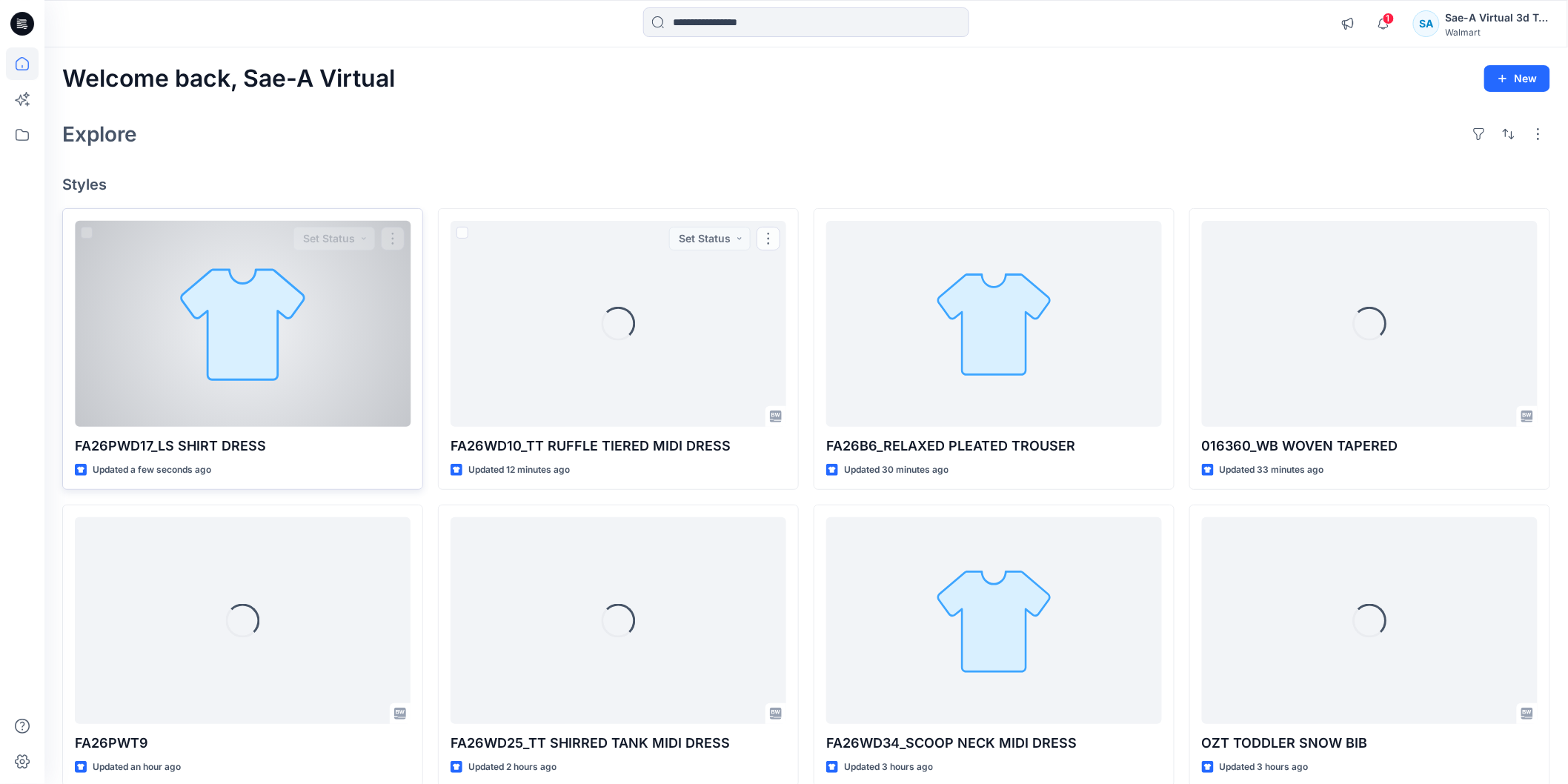
click at [341, 404] on div at bounding box center [243, 324] width 336 height 206
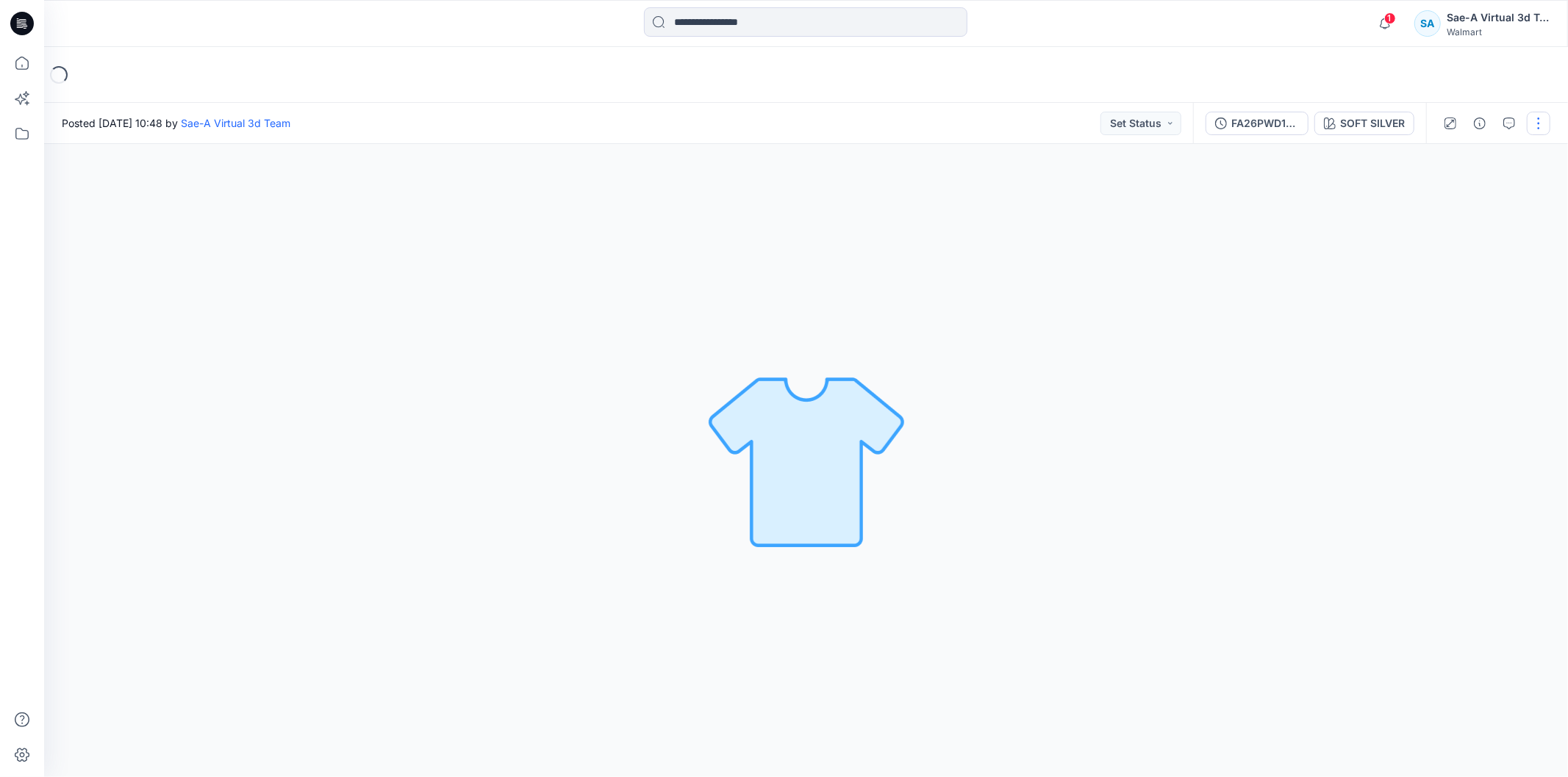
click at [1533, 121] on button "button" at bounding box center [1539, 123] width 23 height 23
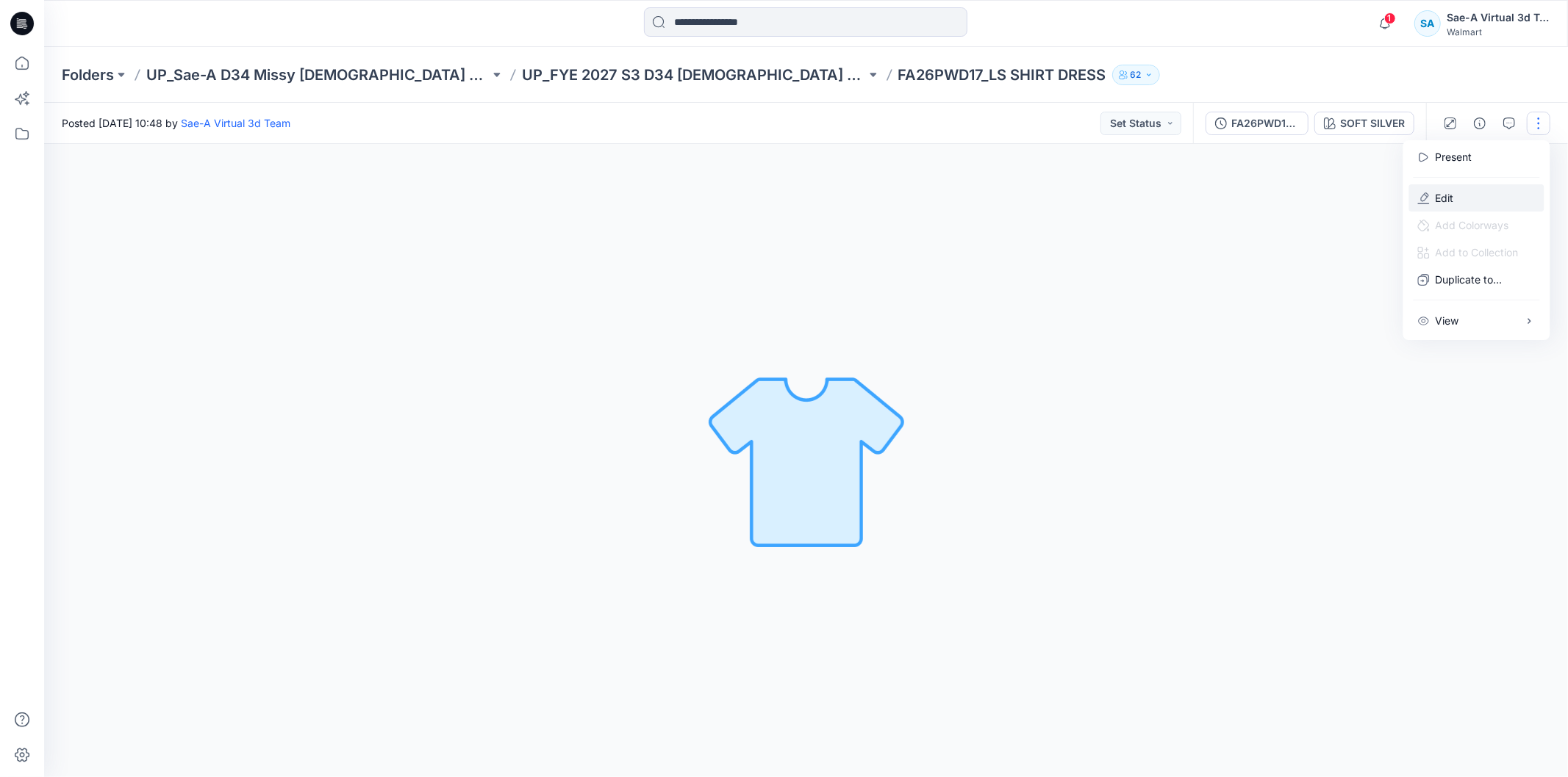
click at [1459, 199] on button "Edit" at bounding box center [1477, 198] width 135 height 27
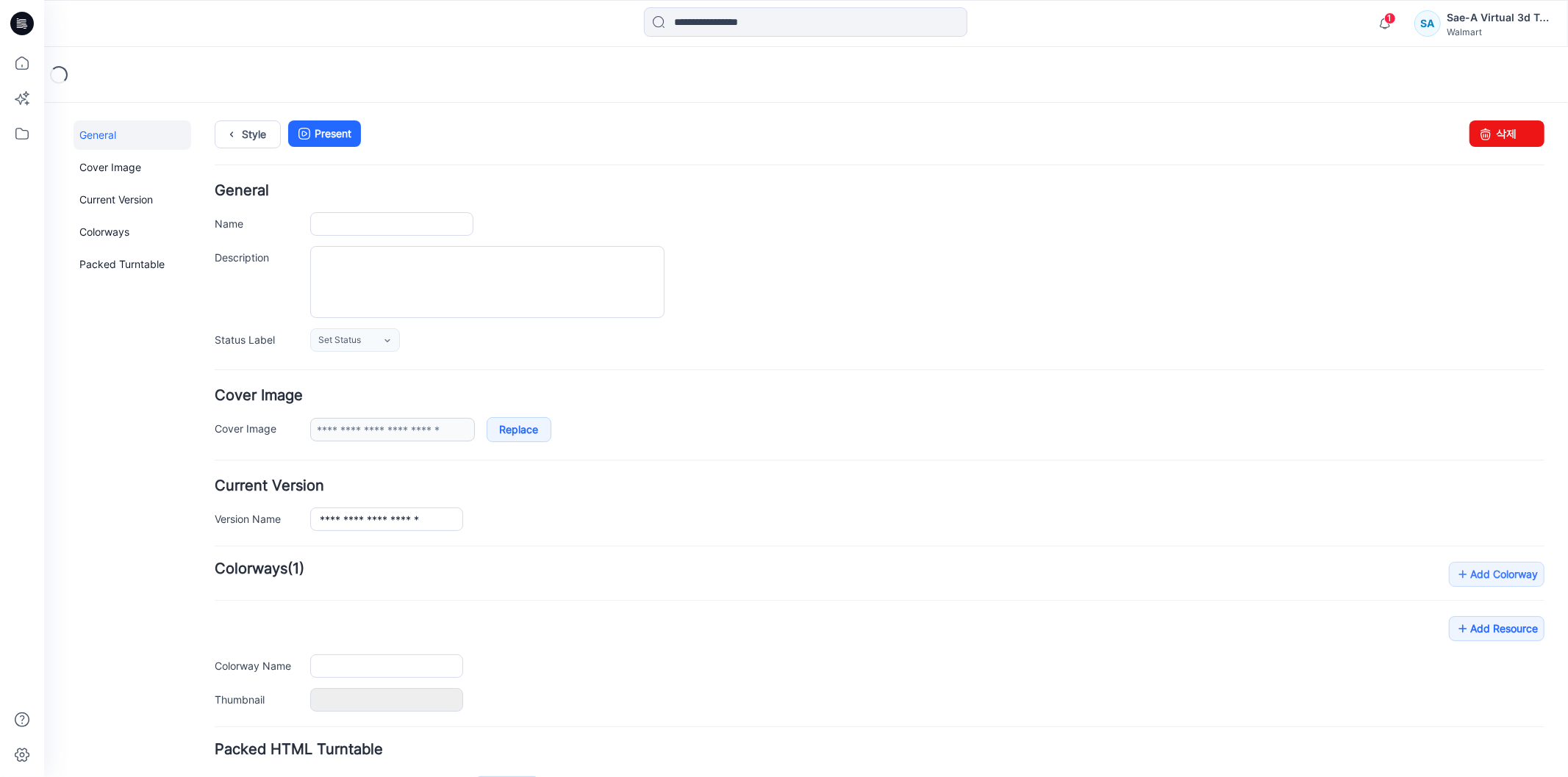
type input "**********"
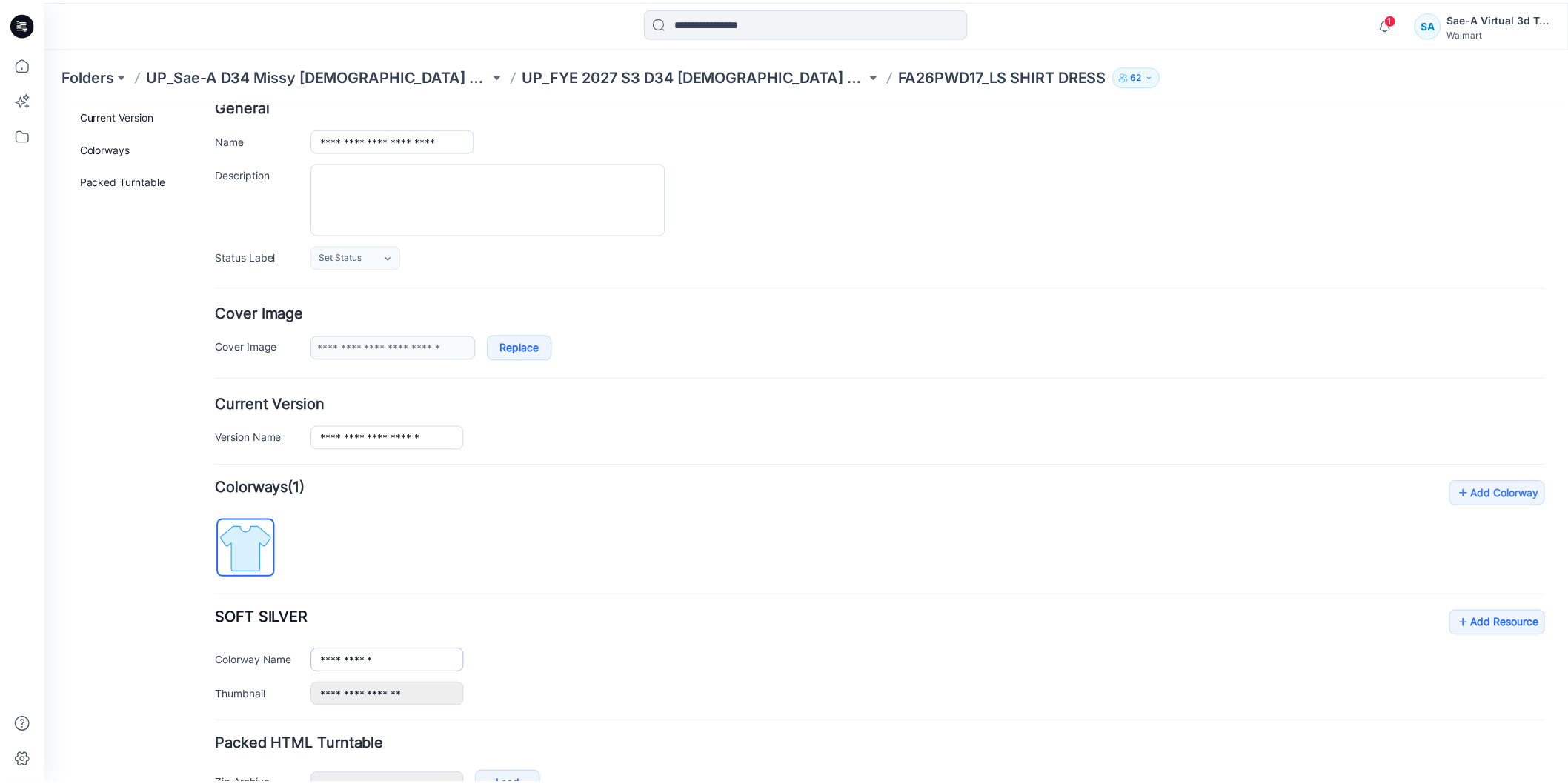
scroll to position [181, 0]
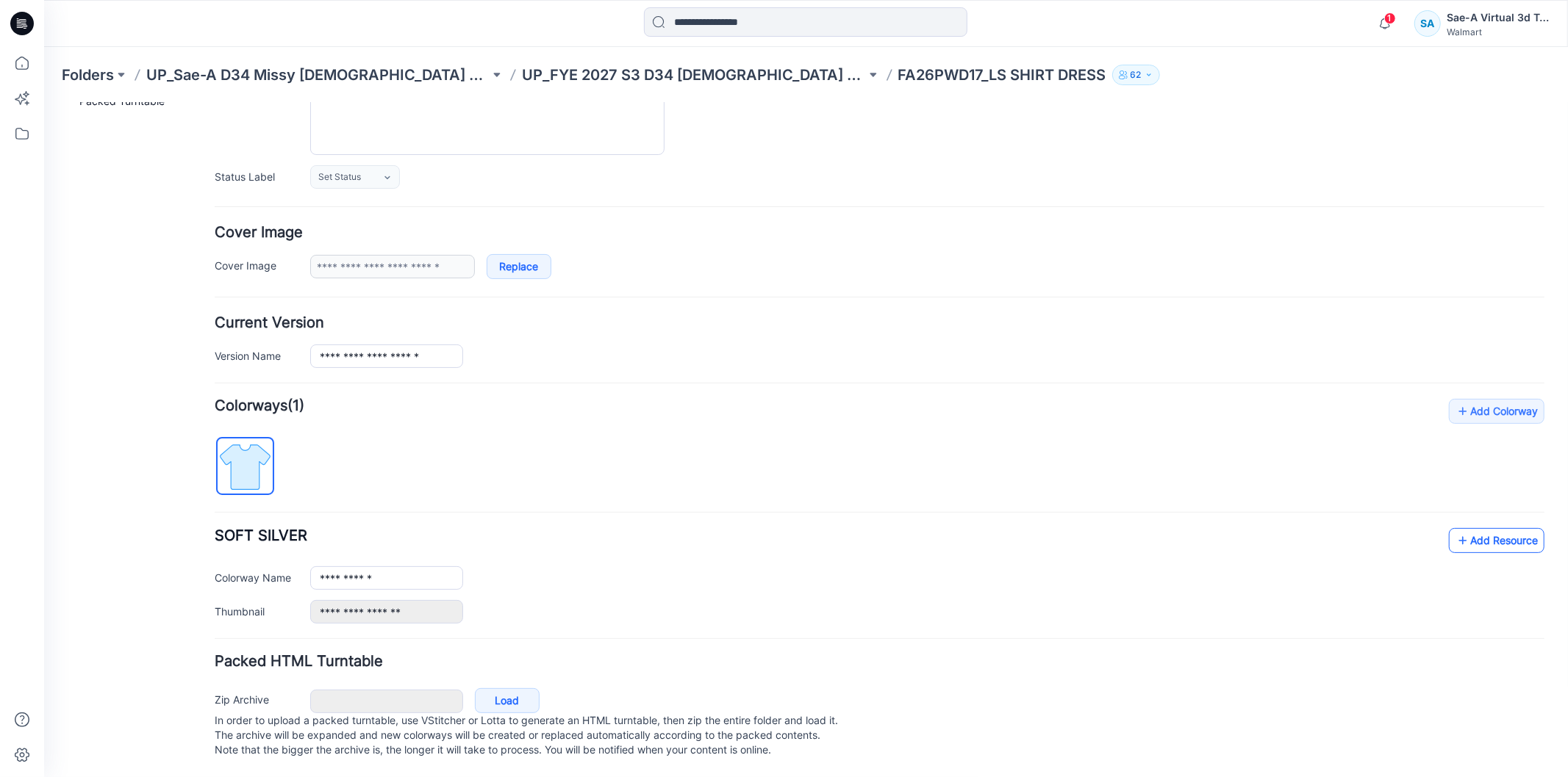
click at [1494, 528] on link "Add Resource" at bounding box center [1495, 540] width 95 height 25
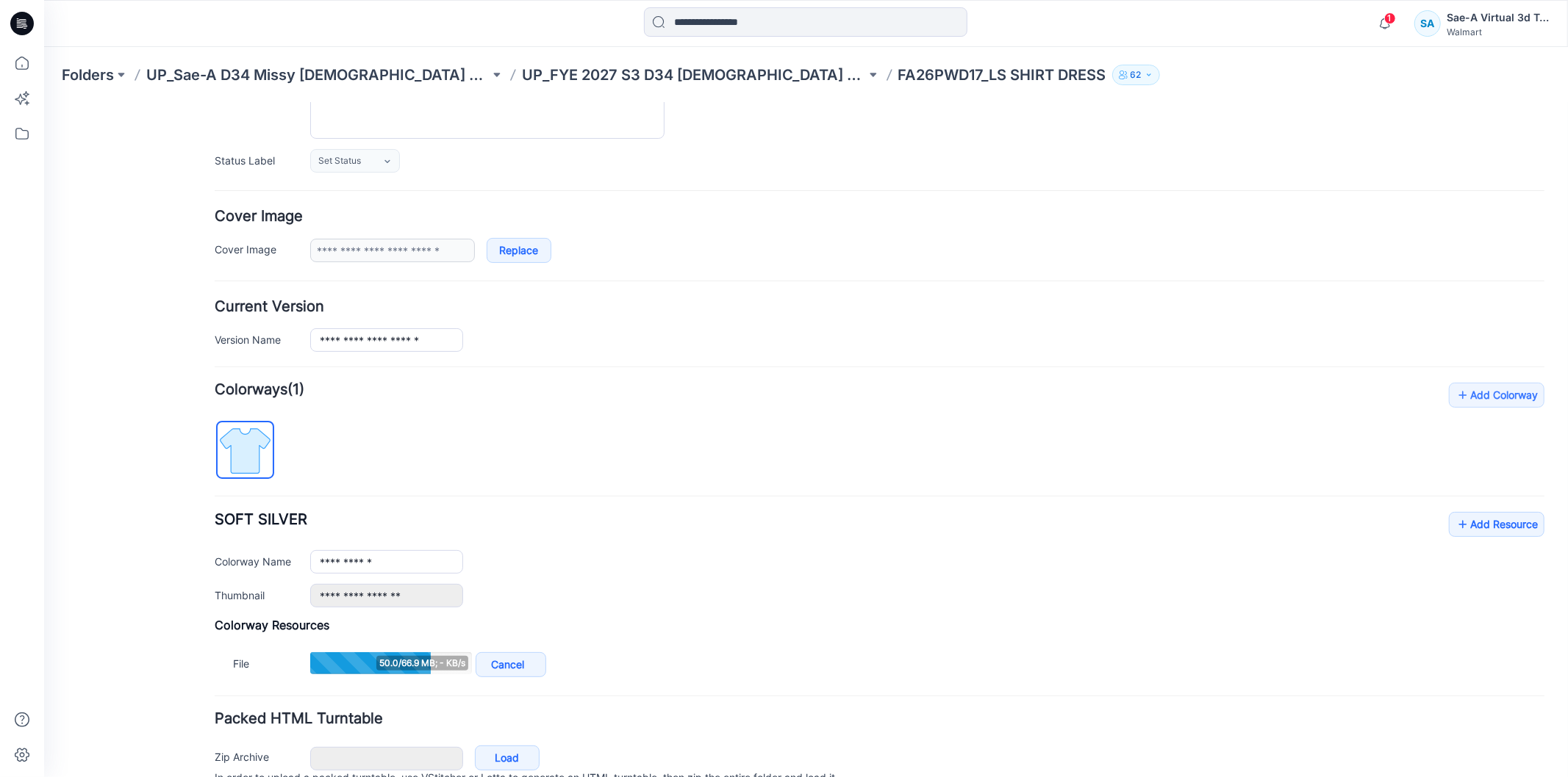
click at [464, 419] on div "**********" at bounding box center [878, 531] width 1329 height 298
click at [630, 452] on div "**********" at bounding box center [878, 531] width 1329 height 298
drag, startPoint x: 430, startPoint y: 405, endPoint x: 293, endPoint y: 358, distance: 144.8
click at [421, 411] on div "**********" at bounding box center [878, 531] width 1329 height 298
click at [22, 26] on icon at bounding box center [20, 26] width 7 height 1
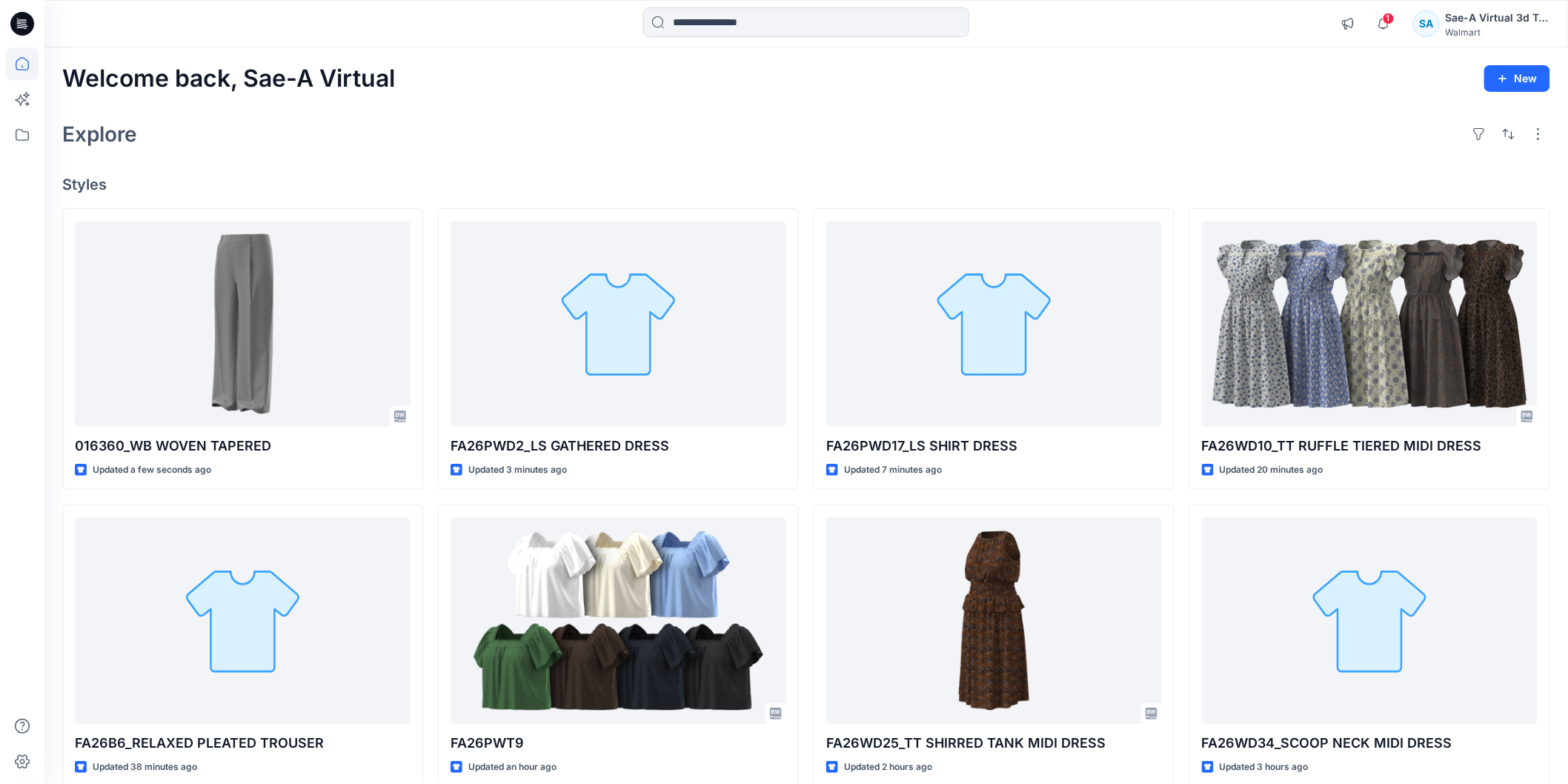
click at [24, 20] on icon at bounding box center [22, 23] width 23 height 48
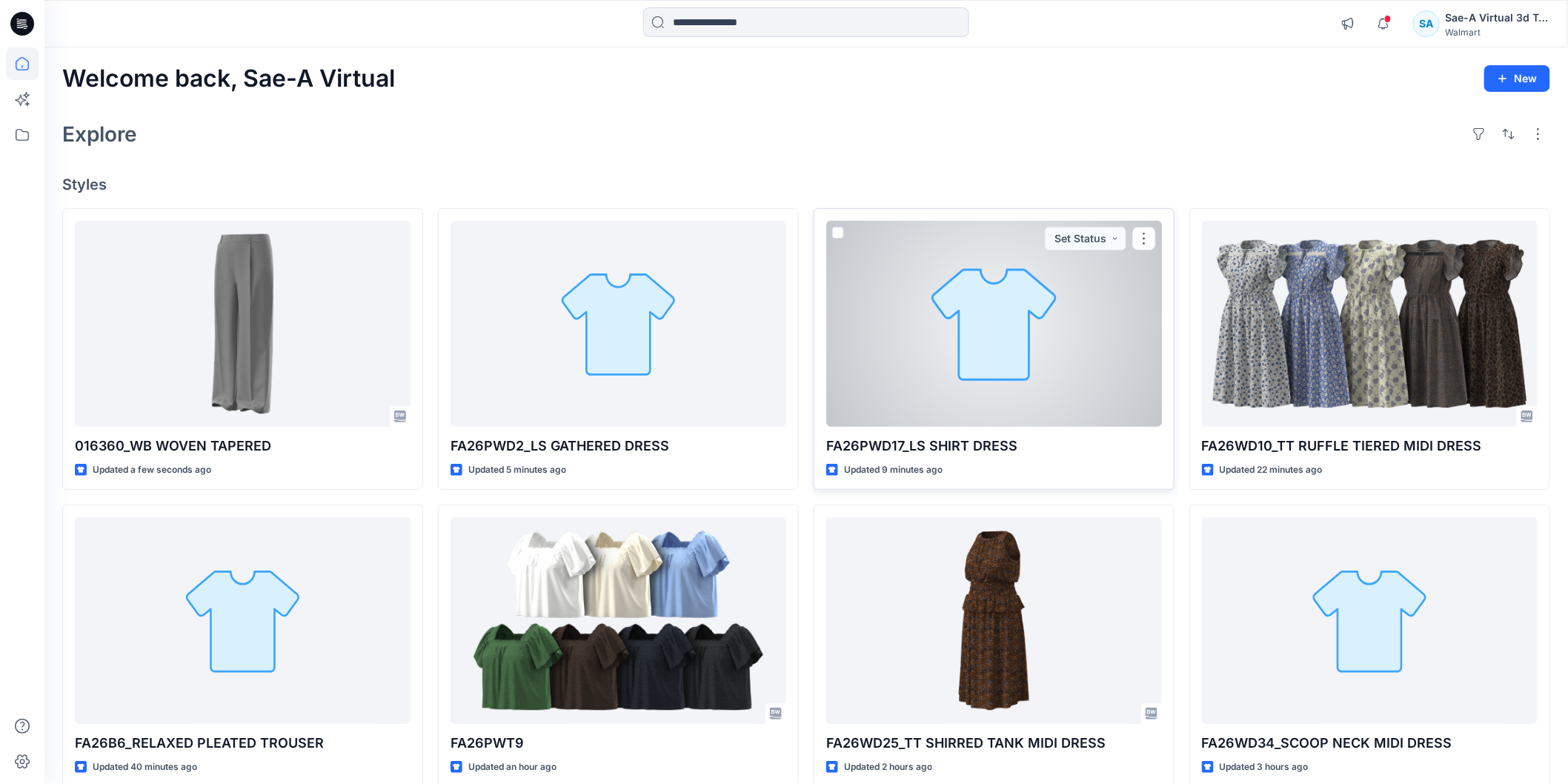
click at [1000, 363] on div at bounding box center [994, 324] width 336 height 206
